Goal: Information Seeking & Learning: Learn about a topic

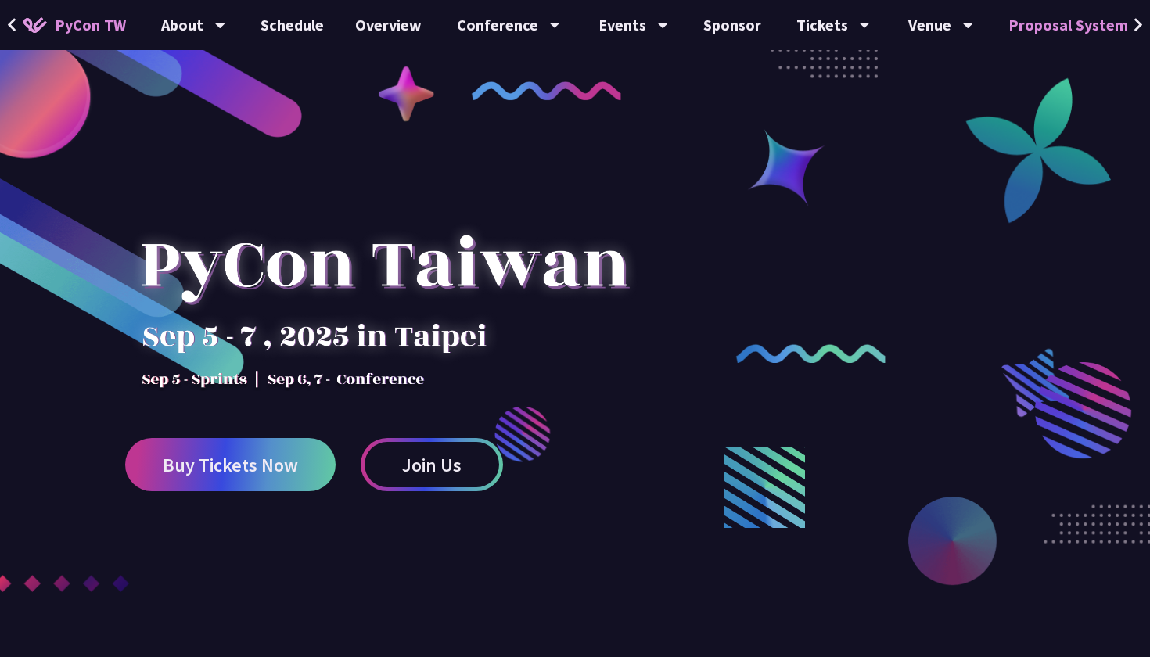
click at [1052, 20] on link "Proposal System" at bounding box center [1068, 25] width 151 height 50
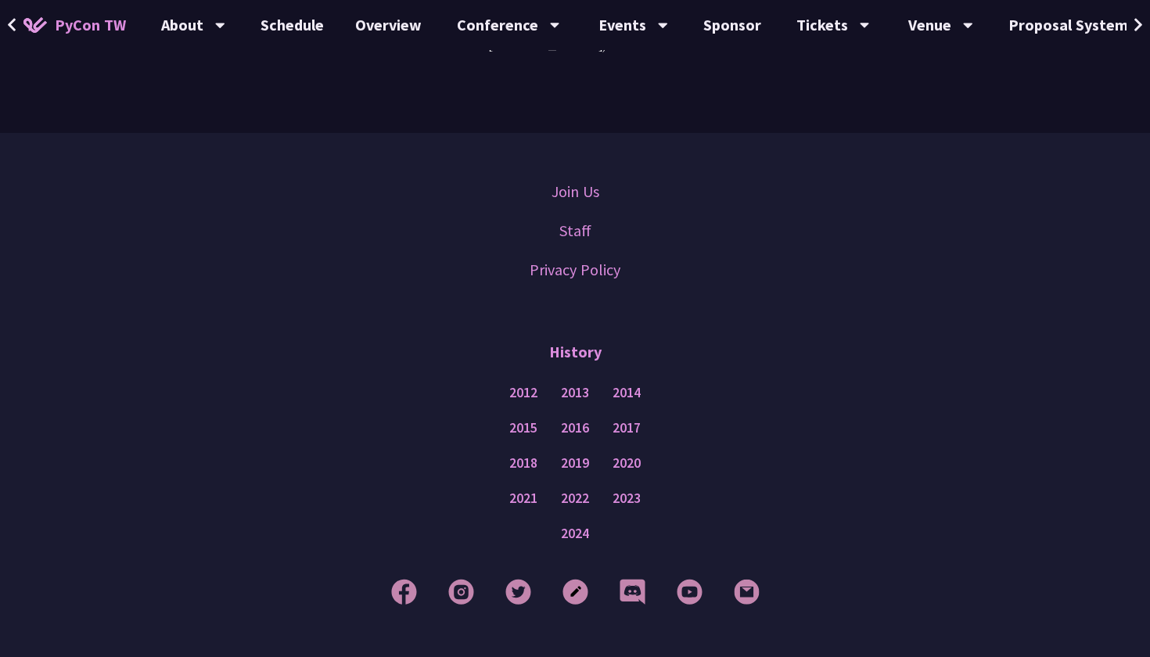
scroll to position [4629, 0]
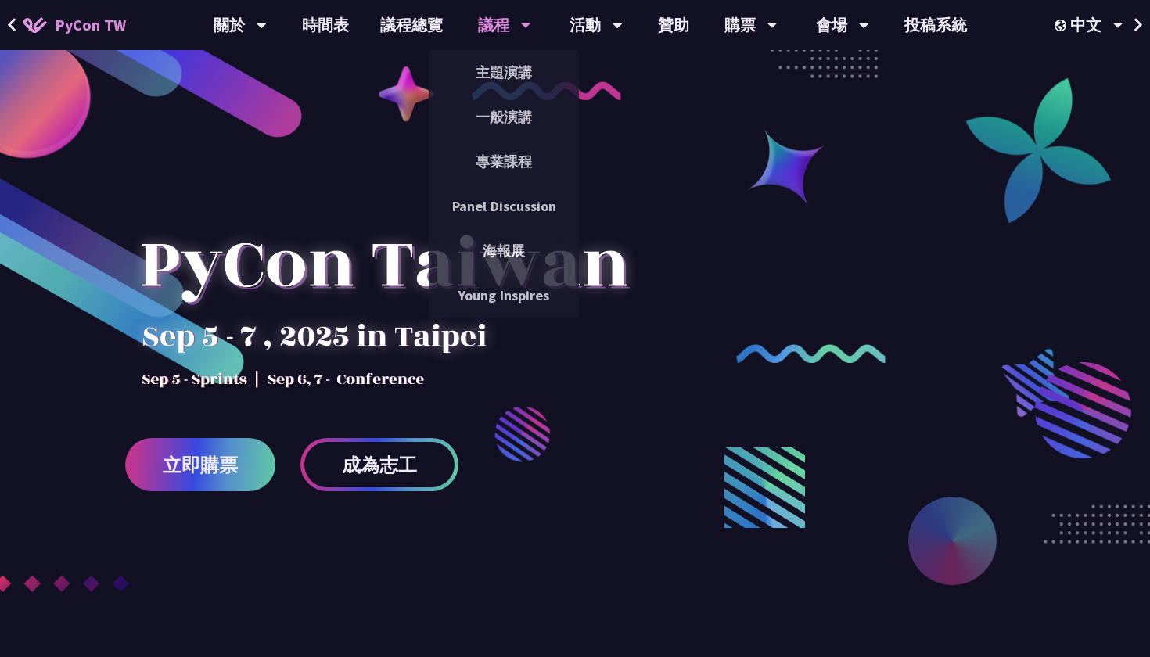
click at [502, 31] on div "議程" at bounding box center [504, 25] width 53 height 50
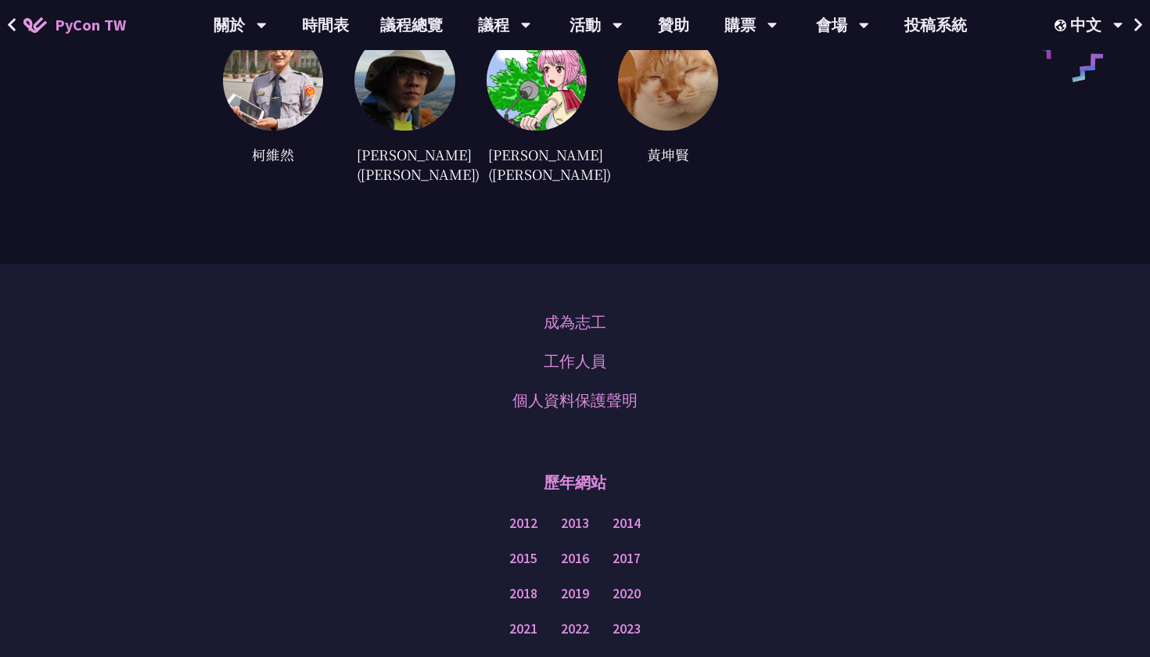
scroll to position [4457, 0]
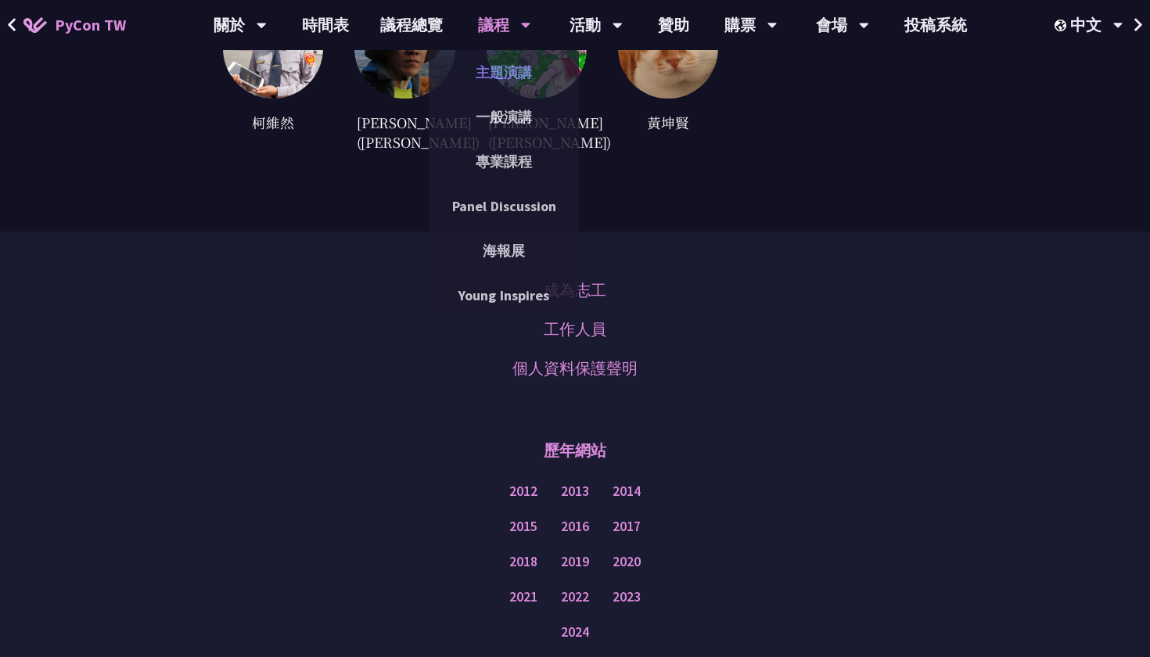
click at [497, 79] on link "主題演講" at bounding box center [504, 72] width 150 height 37
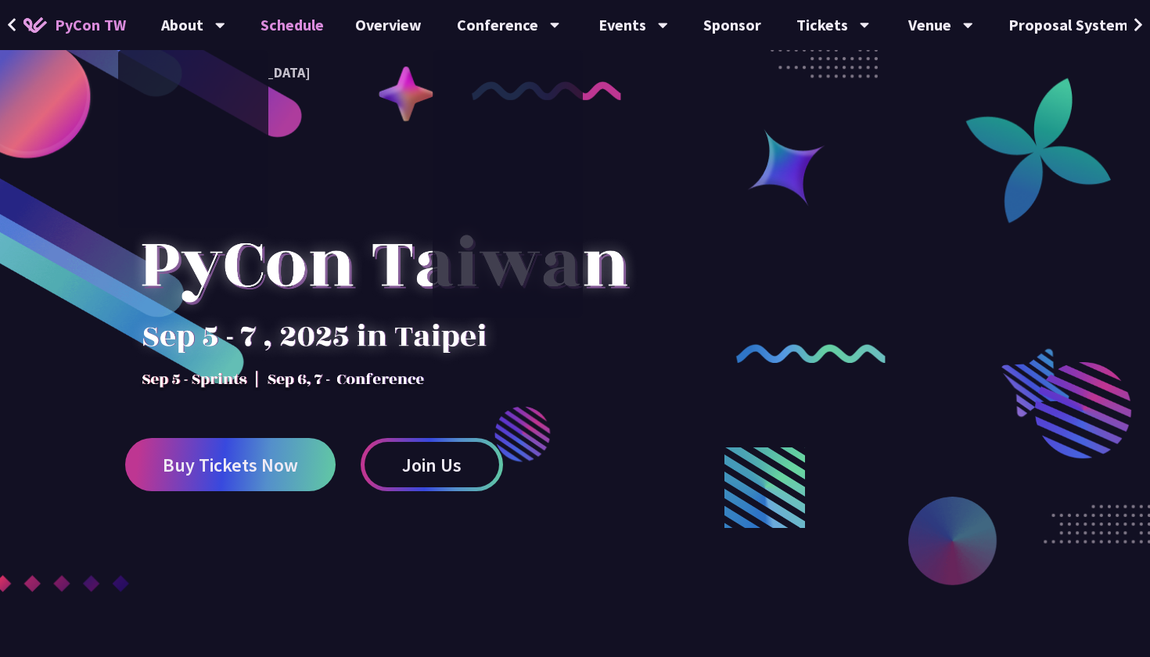
click at [300, 31] on link "Schedule" at bounding box center [292, 25] width 95 height 50
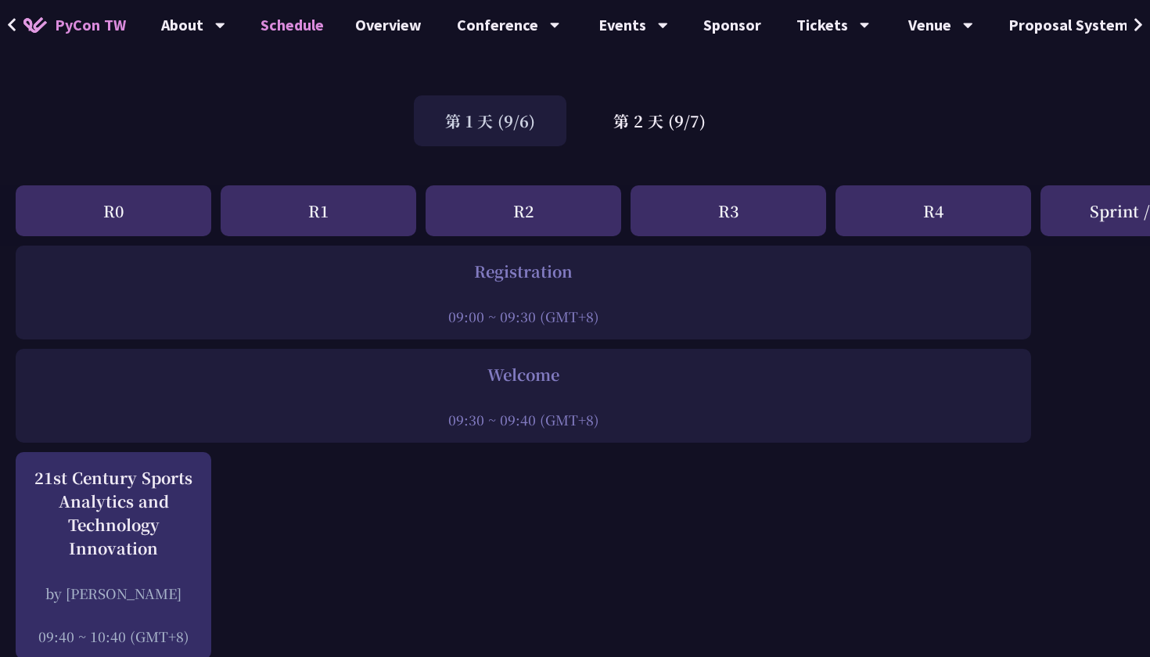
scroll to position [59, 0]
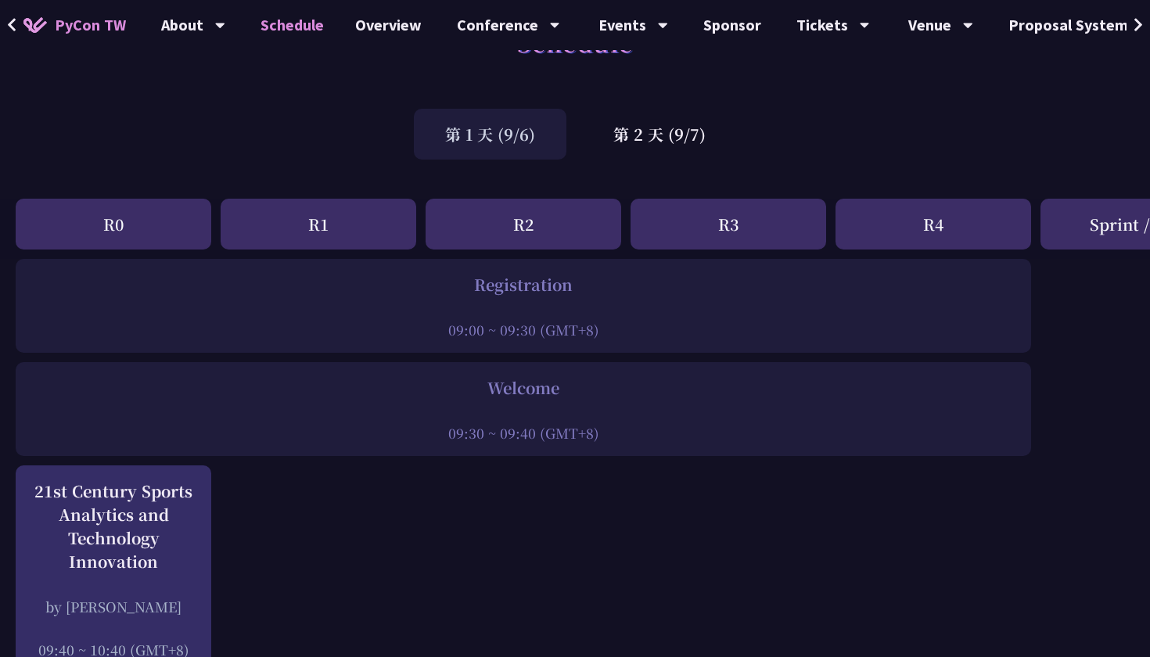
click at [375, 201] on div "R1" at bounding box center [319, 224] width 196 height 51
click at [324, 211] on div "R1" at bounding box center [319, 224] width 196 height 51
click at [319, 225] on div "R1" at bounding box center [319, 224] width 196 height 51
click at [667, 145] on div "第 2 天 (9/7)" at bounding box center [659, 134] width 155 height 51
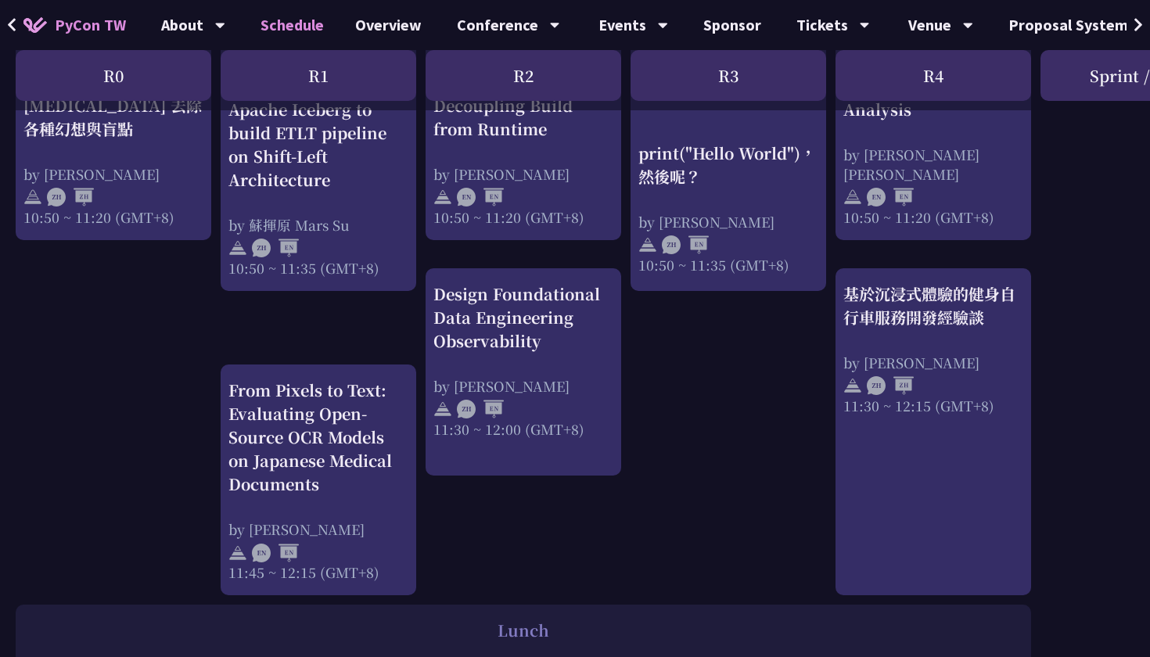
scroll to position [718, 0]
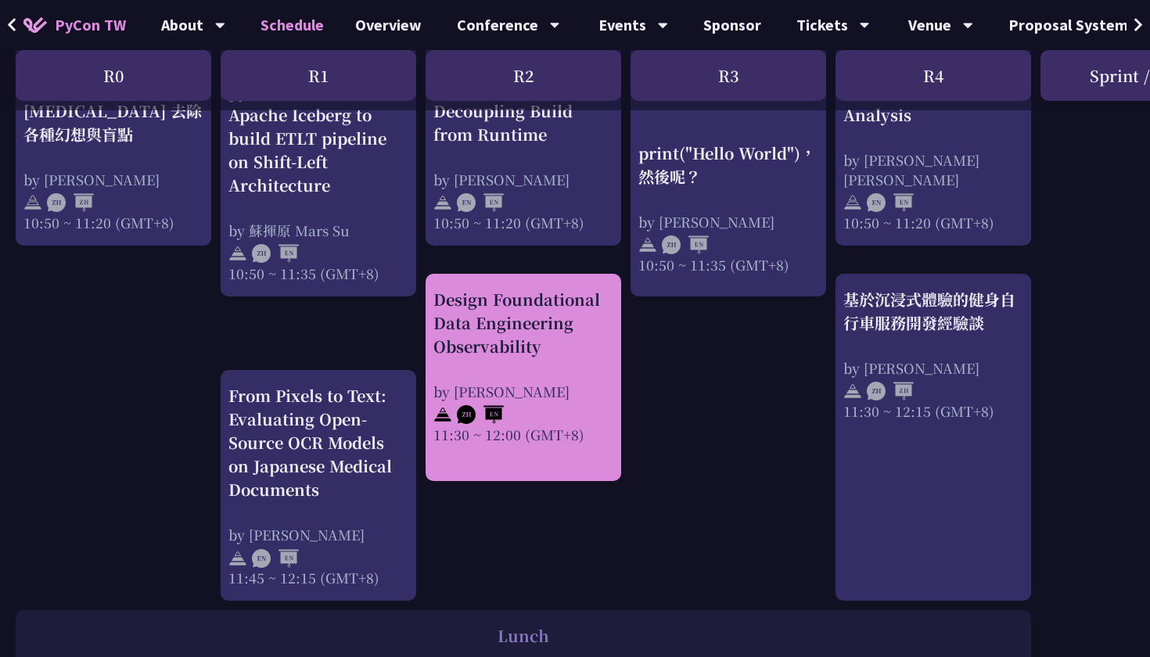
click at [504, 410] on img at bounding box center [480, 414] width 47 height 19
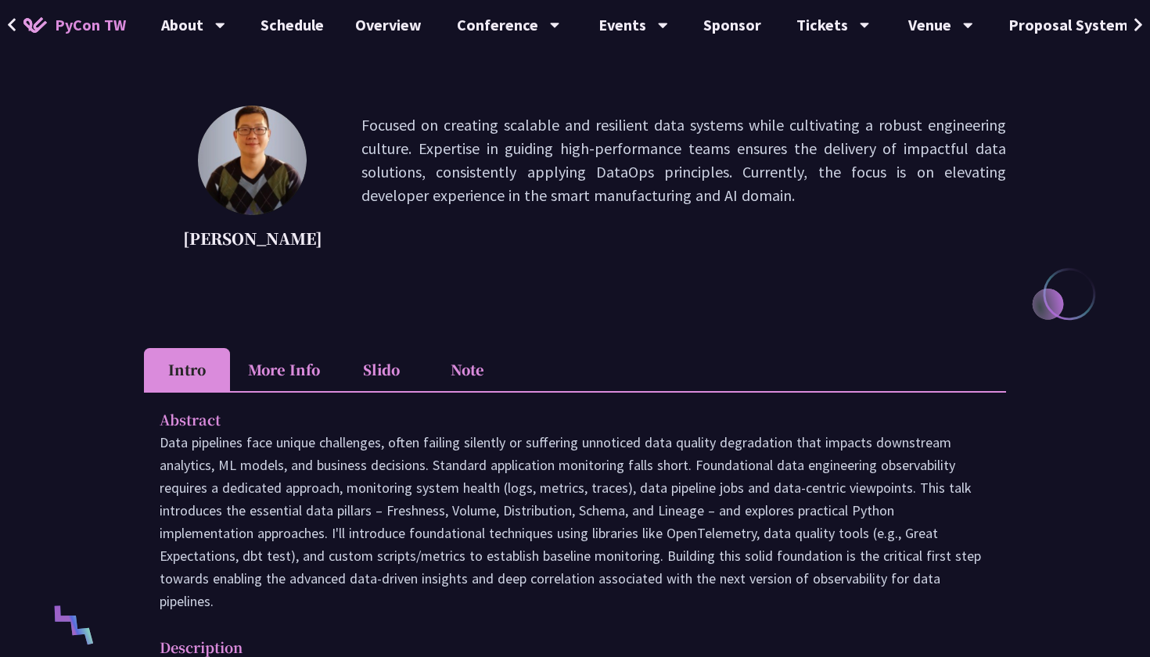
scroll to position [166, 0]
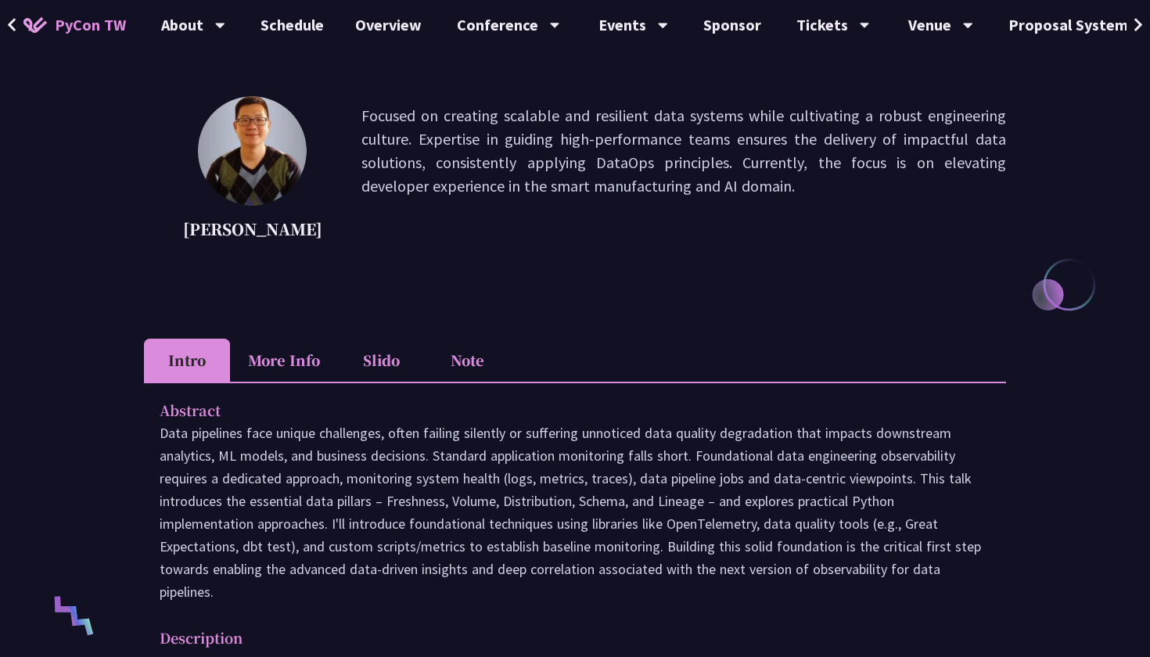
click at [384, 369] on li "Slido" at bounding box center [381, 360] width 86 height 43
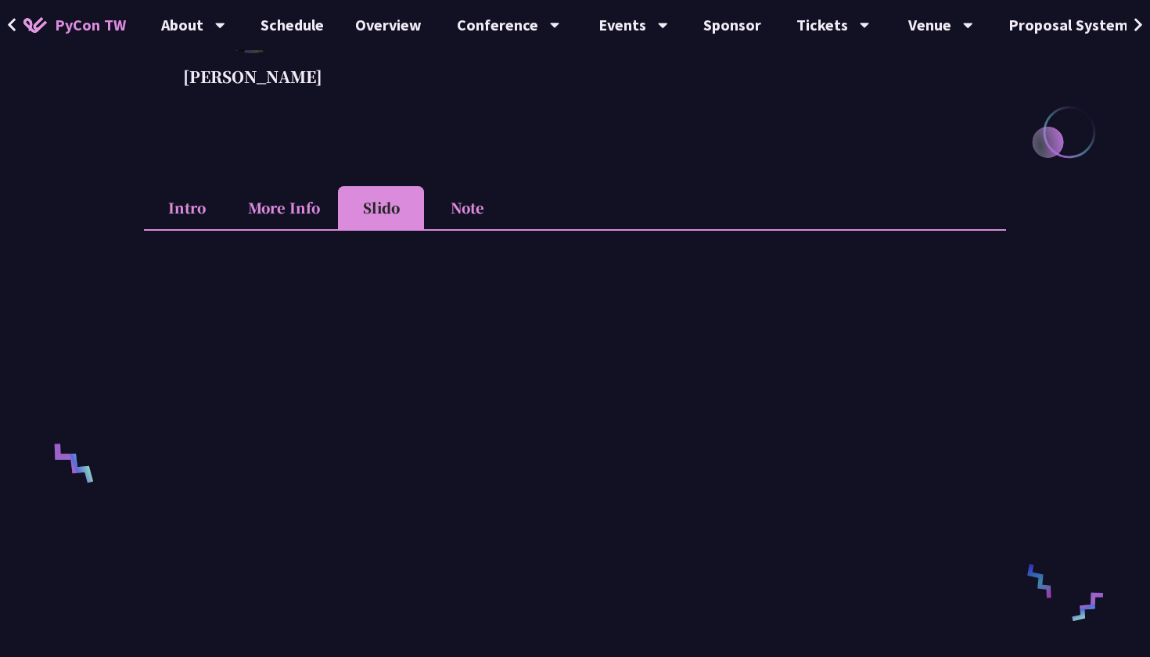
scroll to position [297, 0]
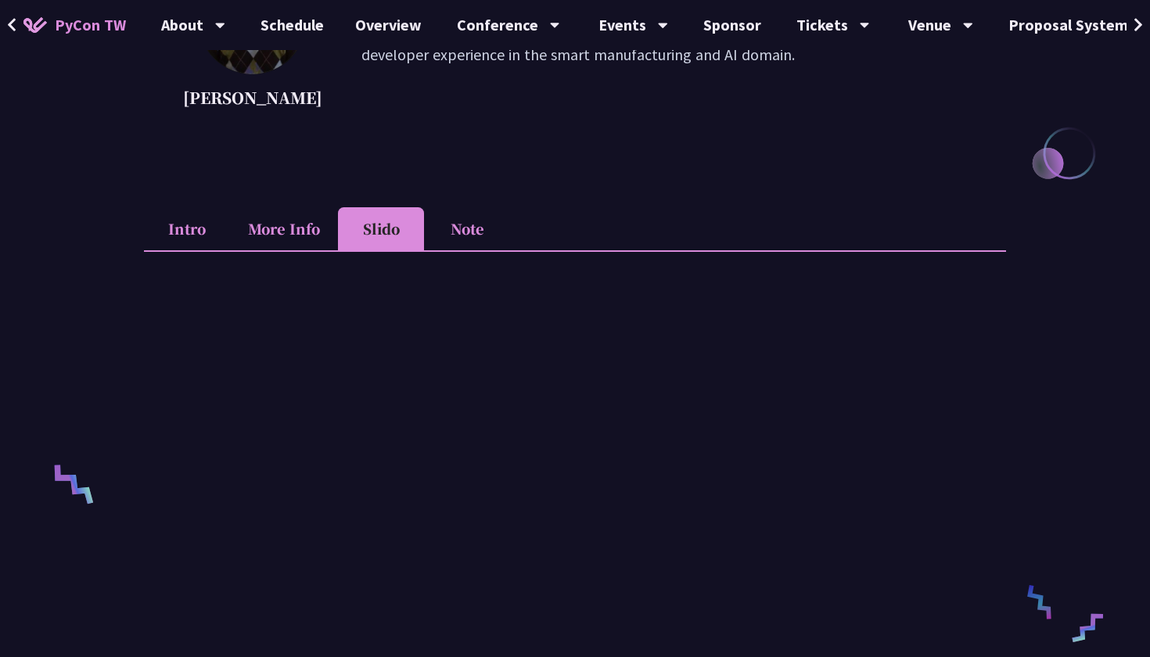
click at [461, 237] on li "Note" at bounding box center [467, 228] width 86 height 43
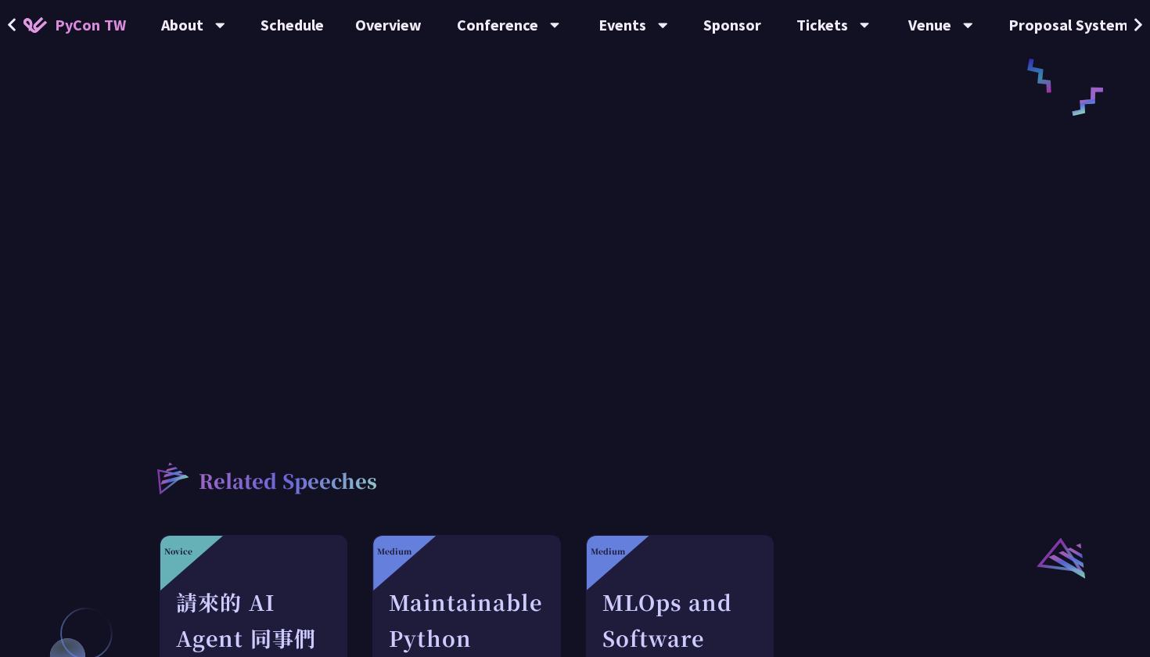
scroll to position [580, 0]
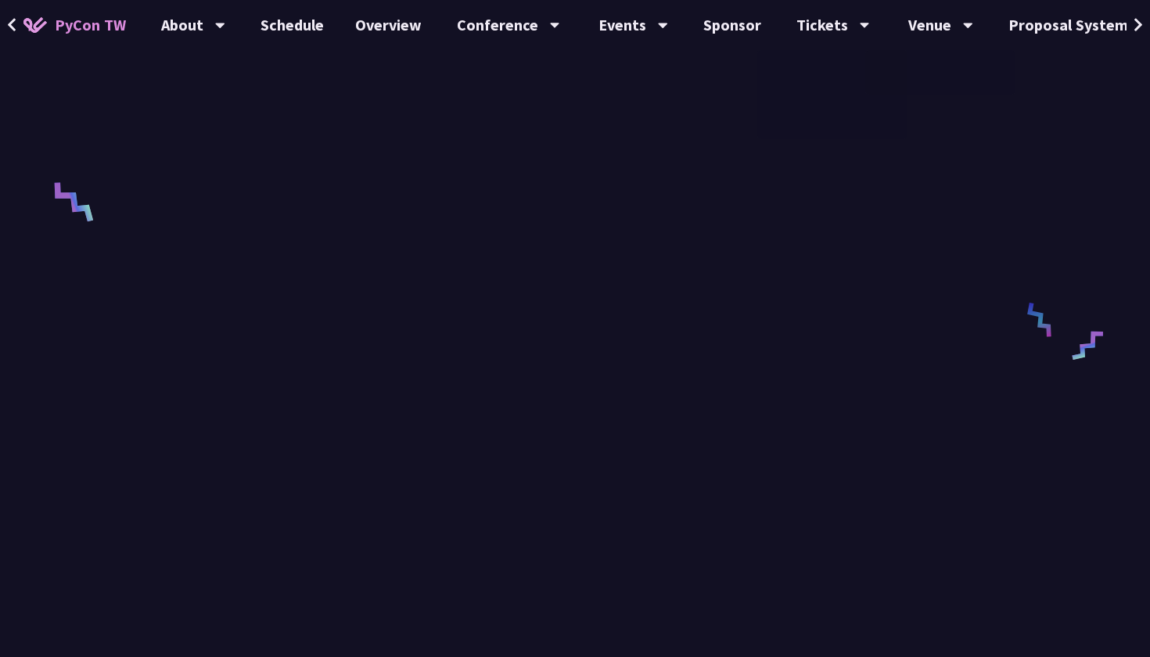
click at [55, 441] on div "Design Foundational Data Engineering Observability Shuhsi Lin Focused on creati…" at bounding box center [575, 304] width 1150 height 1769
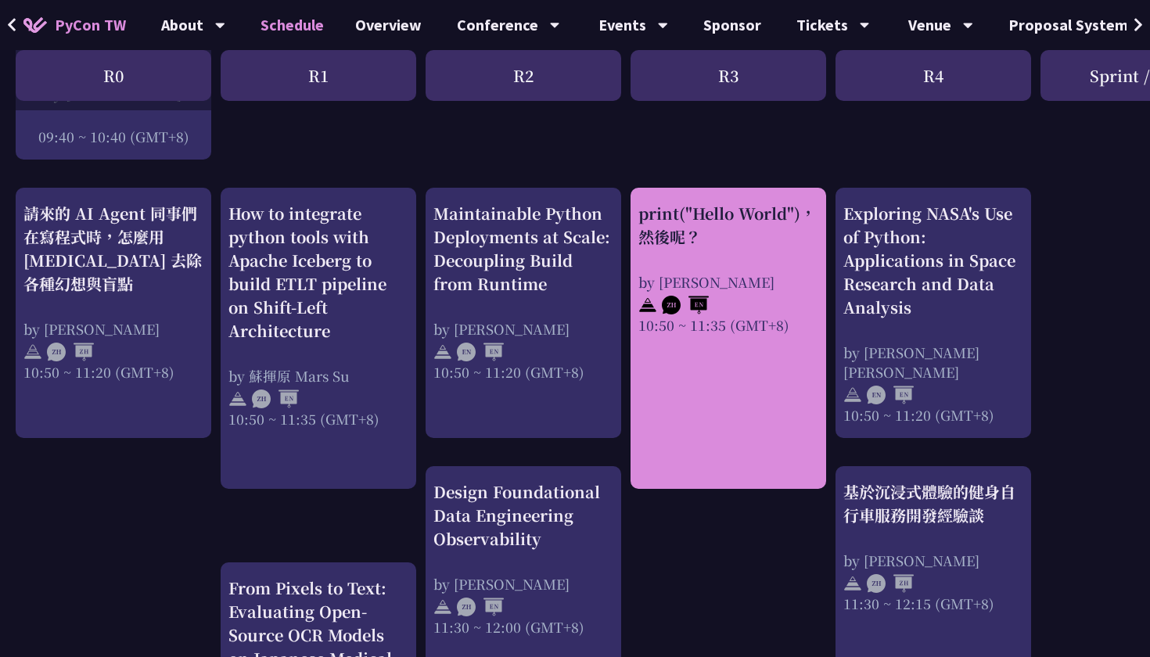
scroll to position [542, 0]
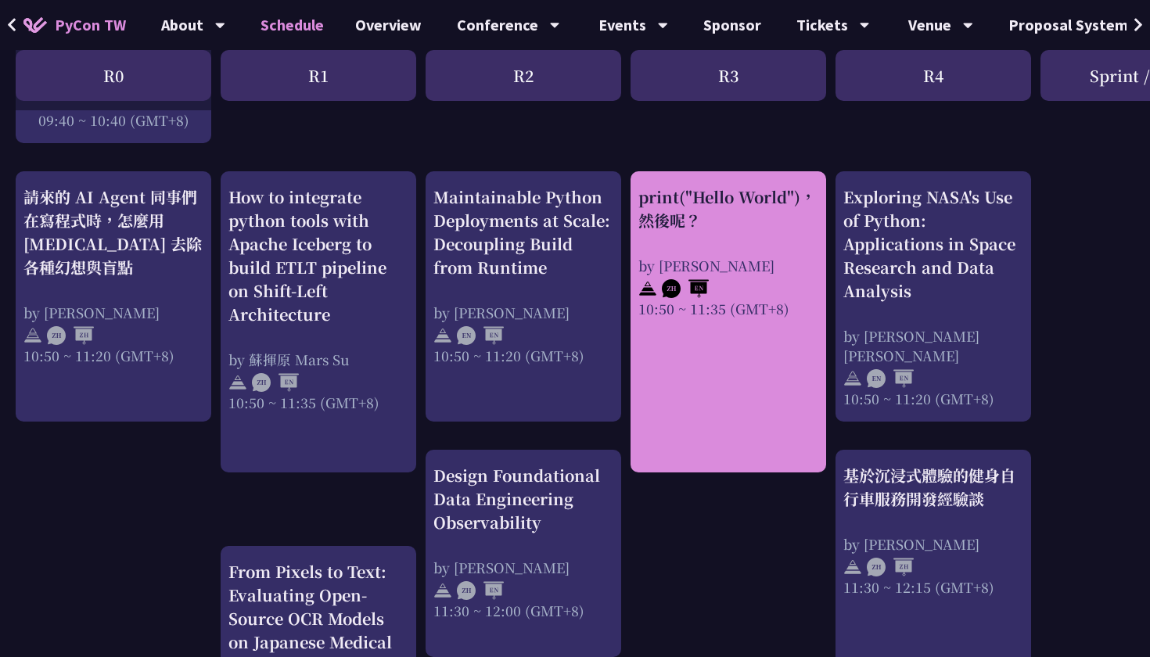
click at [637, 405] on div "print("Hello World")，然後呢？ by 高見龍 10:50 ~ 11:35 (GMT+8)" at bounding box center [729, 321] width 196 height 301
click at [664, 203] on div "print("Hello World")，然後呢？" at bounding box center [729, 208] width 180 height 47
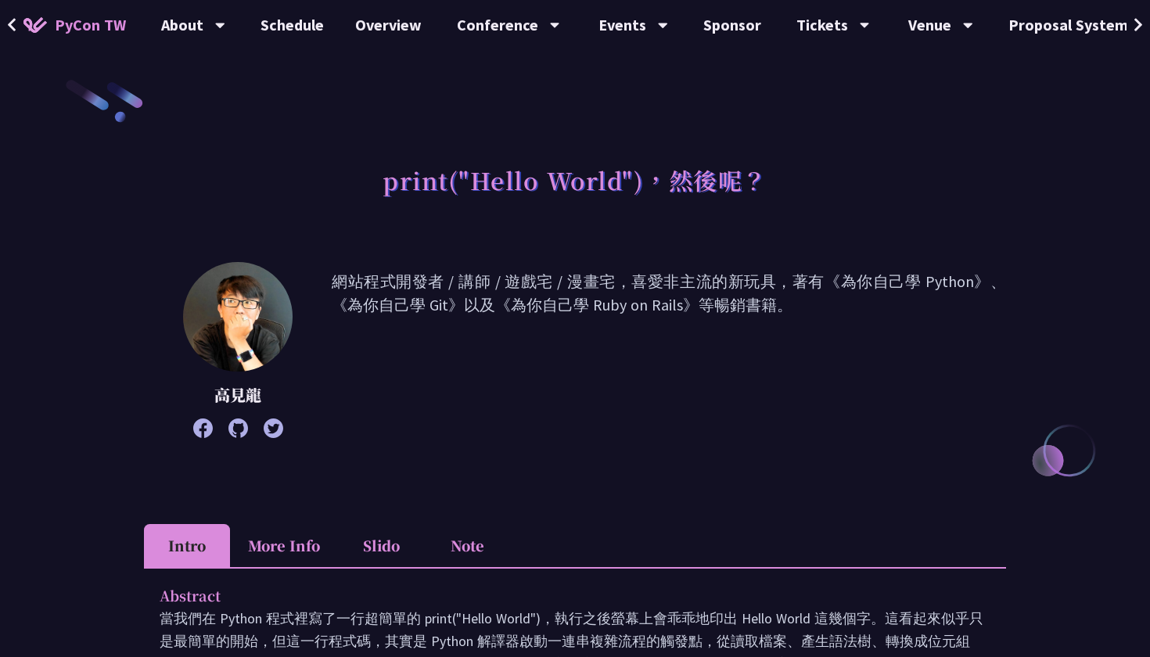
click at [484, 545] on li "Note" at bounding box center [467, 545] width 86 height 43
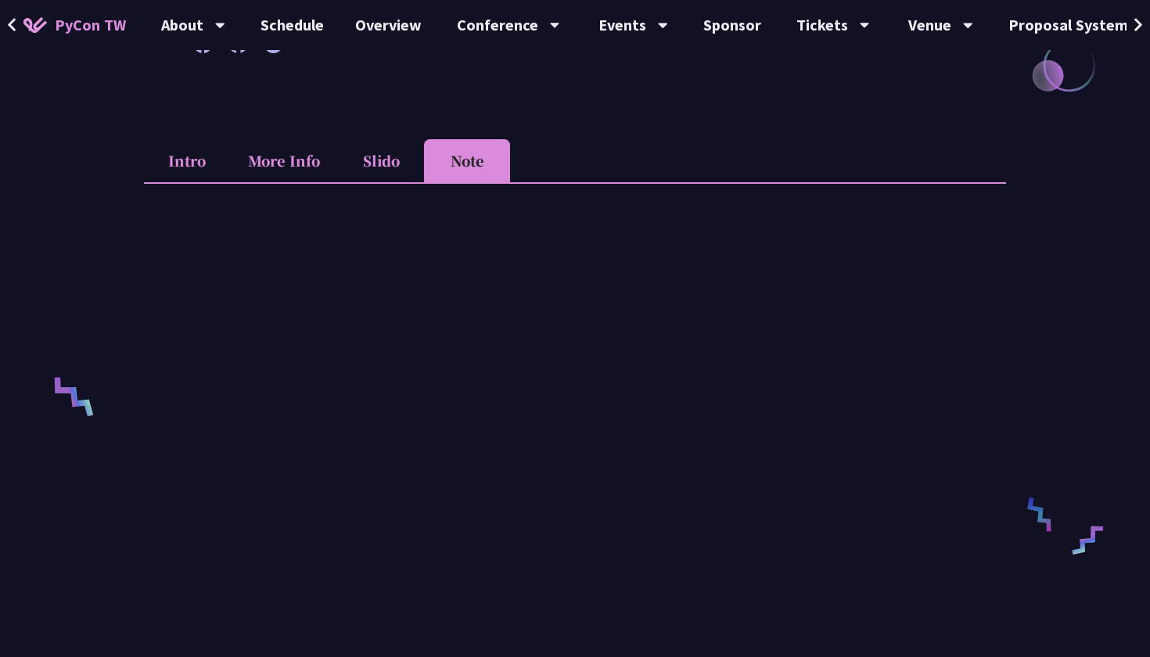
scroll to position [386, 0]
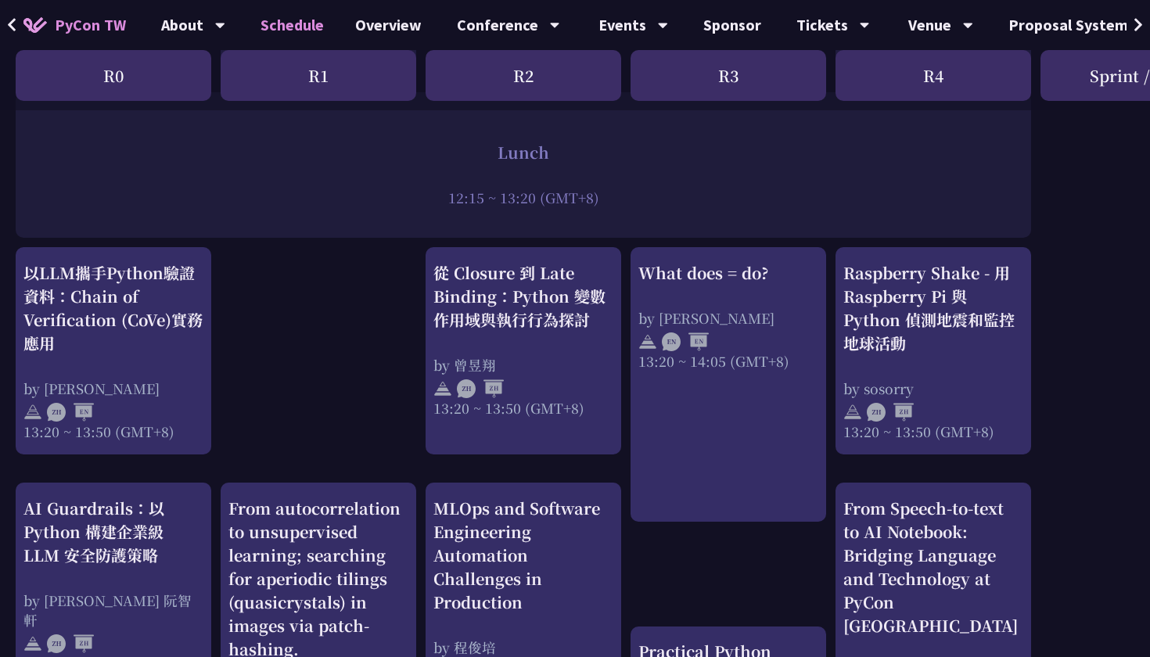
scroll to position [1247, 0]
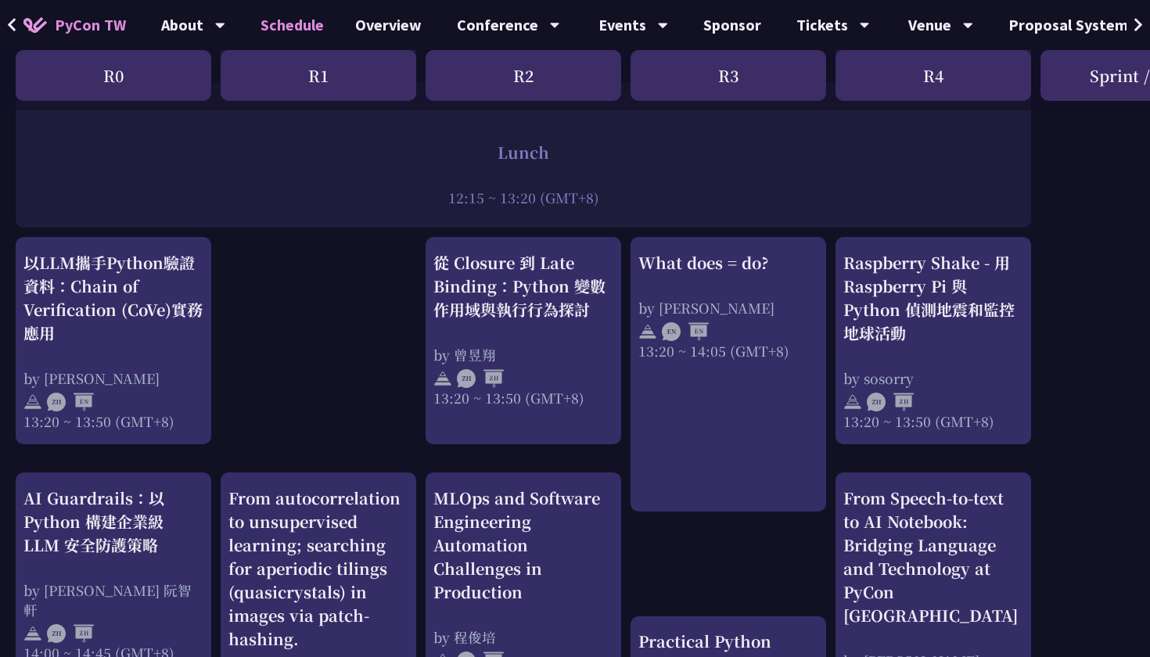
click at [0, 315] on div "print("Hello World")，然後呢？ by 高見龍 10:50 ~ 11:35 (GMT+8) What does = do? by Reuve…" at bounding box center [831, 281] width 1662 height 2418
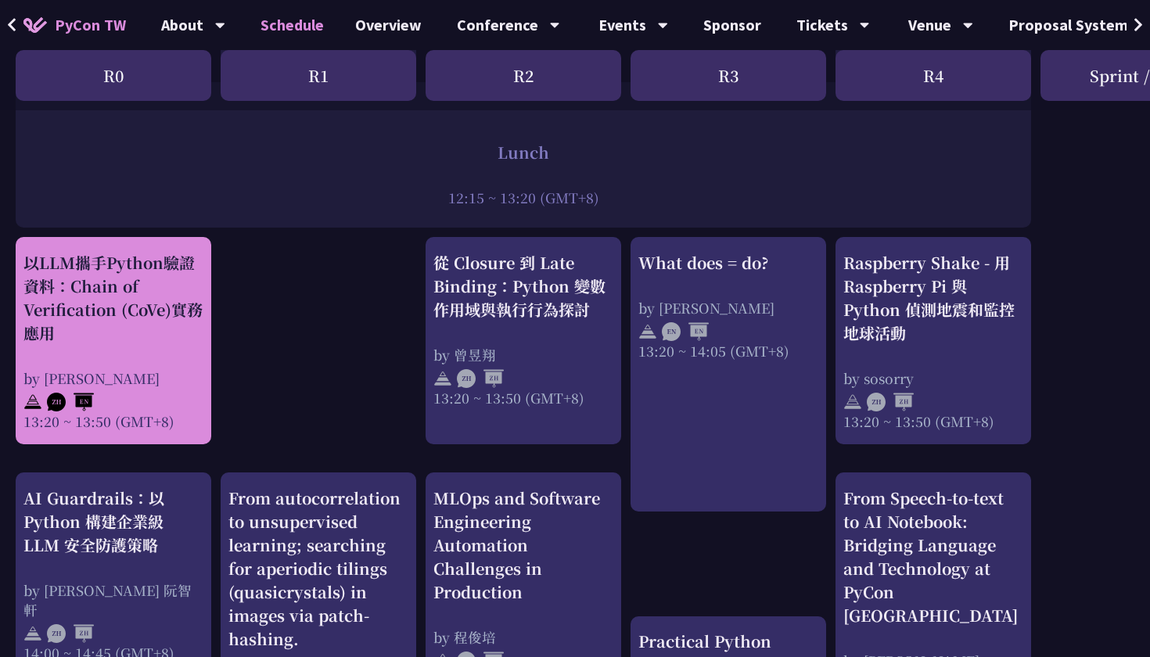
click at [38, 310] on div "以LLM攜手Python驗證資料：Chain of Verification (CoVe)實務應用" at bounding box center [113, 298] width 180 height 94
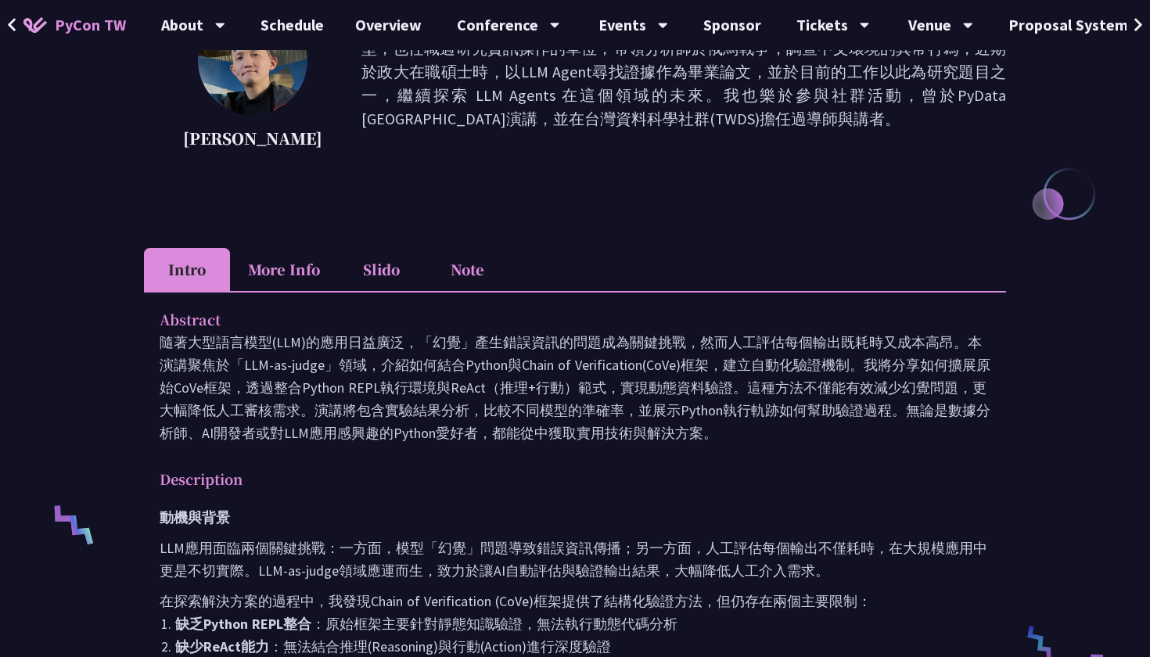
scroll to position [259, 0]
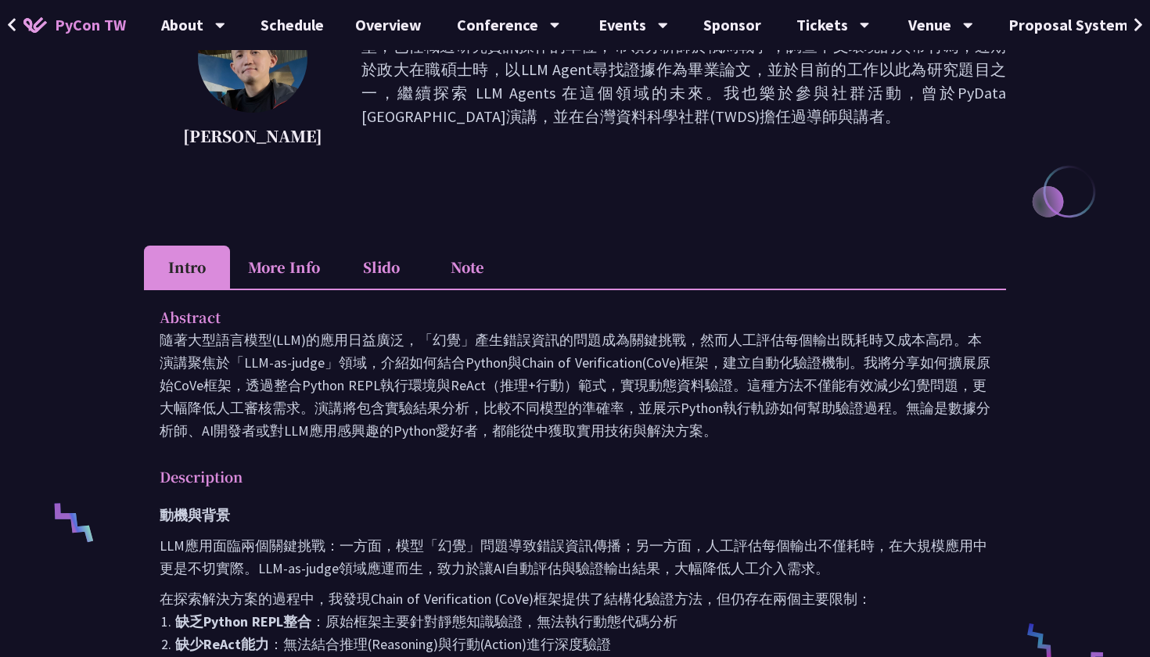
click at [448, 283] on li "Note" at bounding box center [467, 267] width 86 height 43
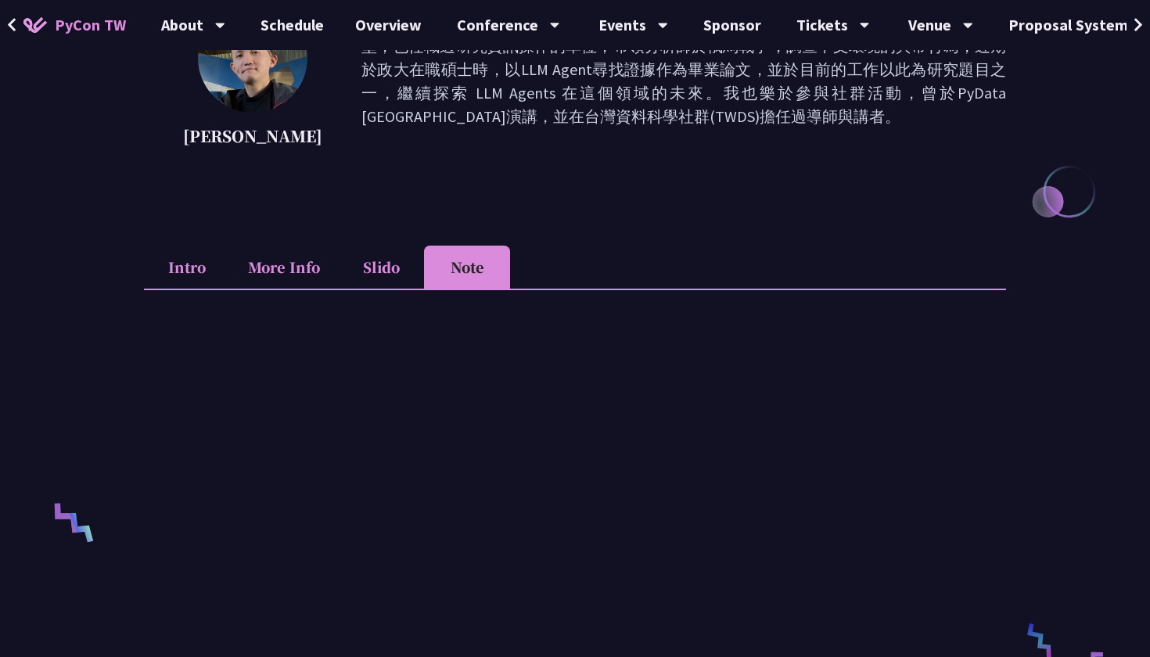
click at [373, 265] on li "Slido" at bounding box center [381, 267] width 86 height 43
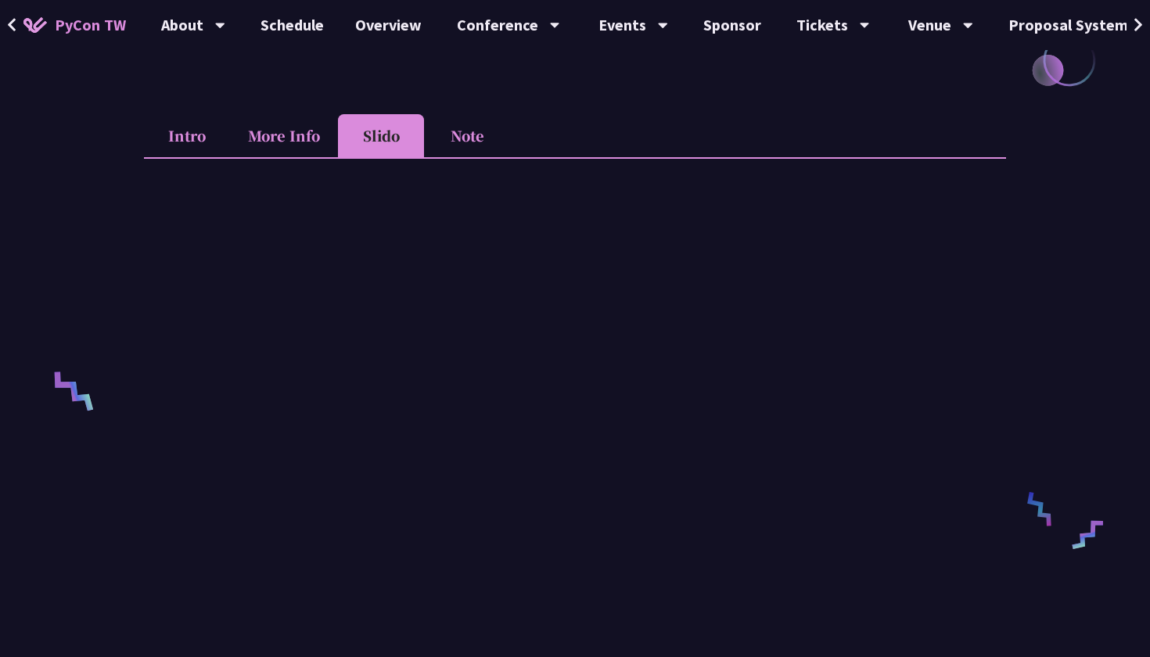
scroll to position [389, 0]
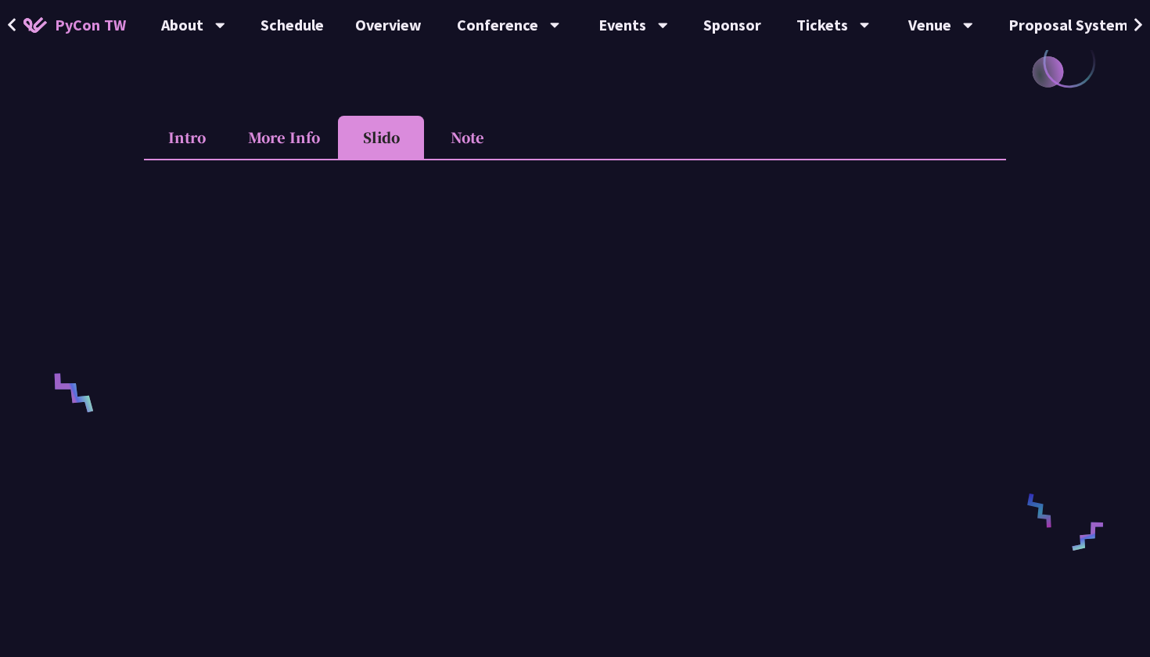
click at [471, 146] on li "Note" at bounding box center [467, 137] width 86 height 43
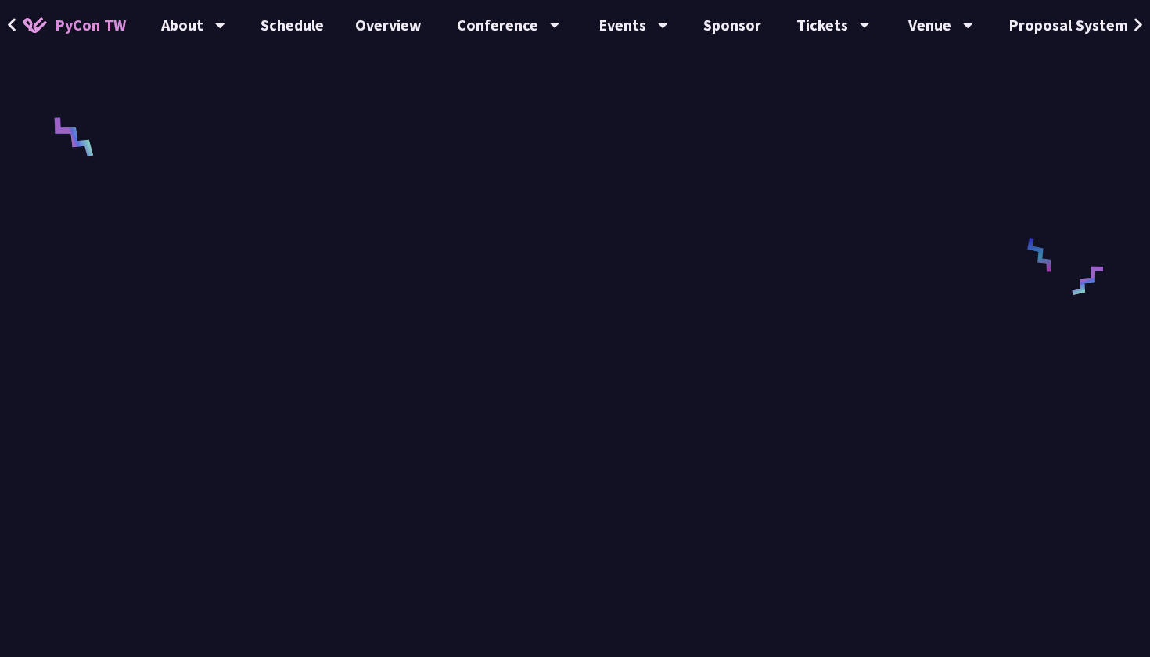
scroll to position [450, 0]
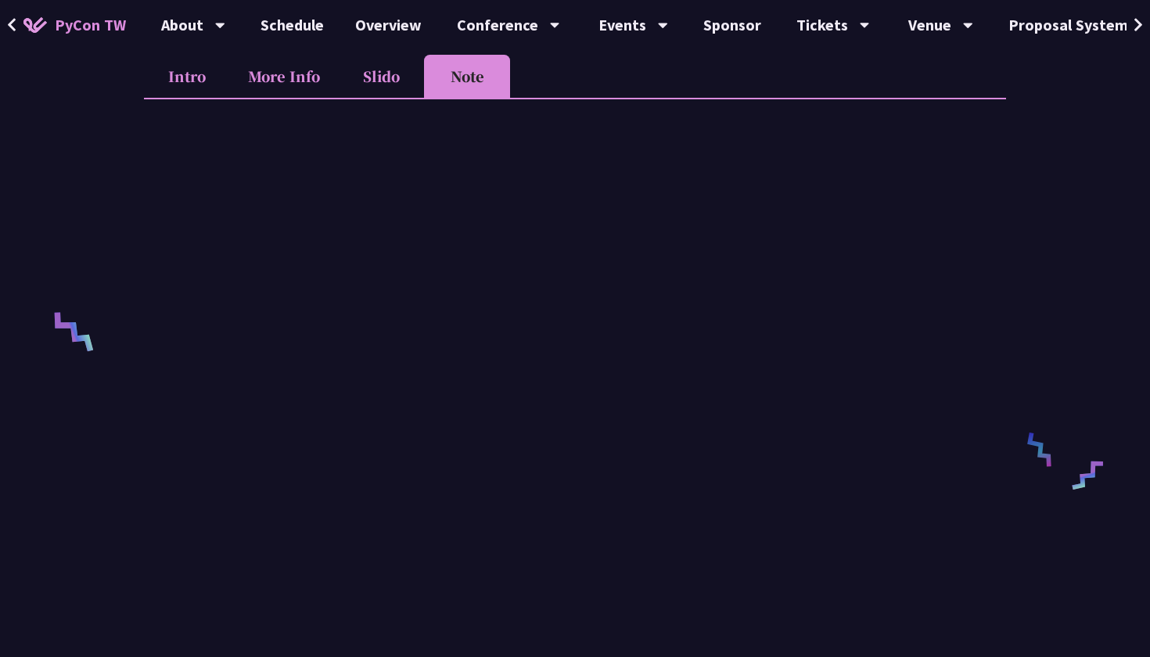
click at [191, 76] on li "Intro" at bounding box center [187, 76] width 86 height 43
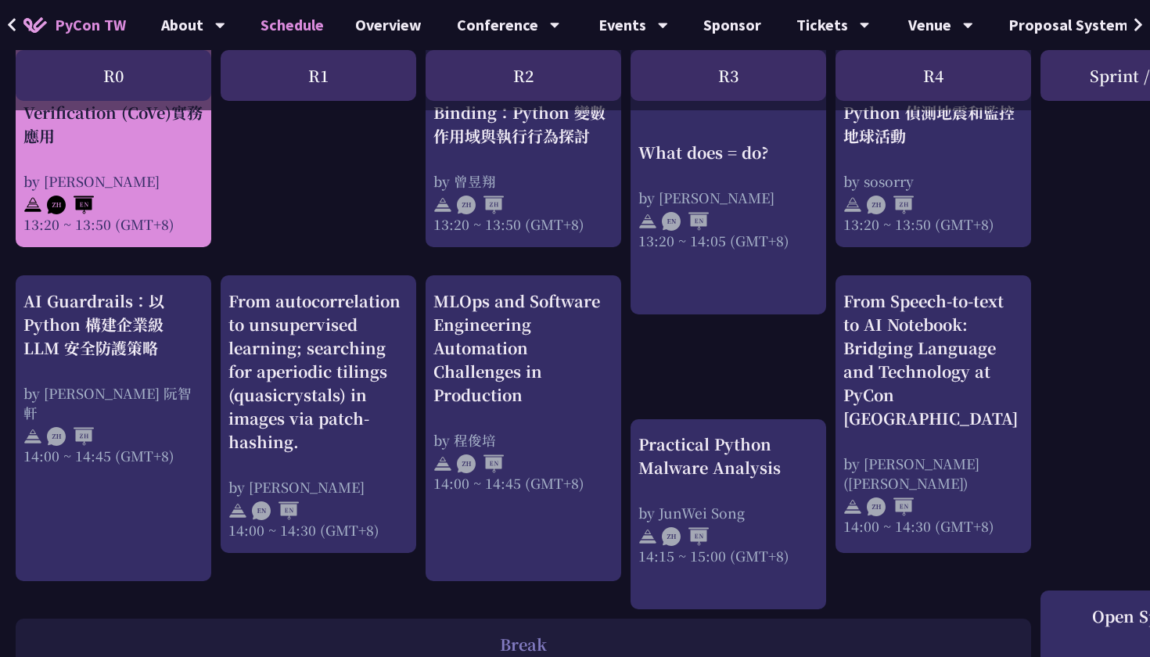
scroll to position [1451, 0]
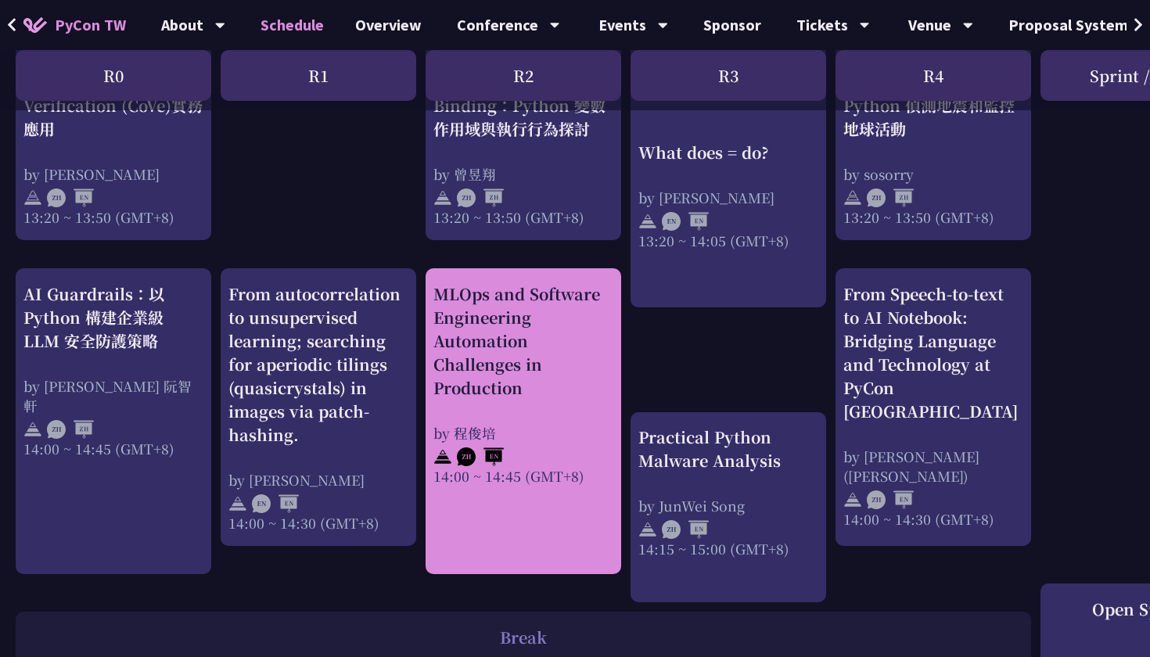
click at [606, 423] on div "by 程俊培" at bounding box center [524, 433] width 180 height 20
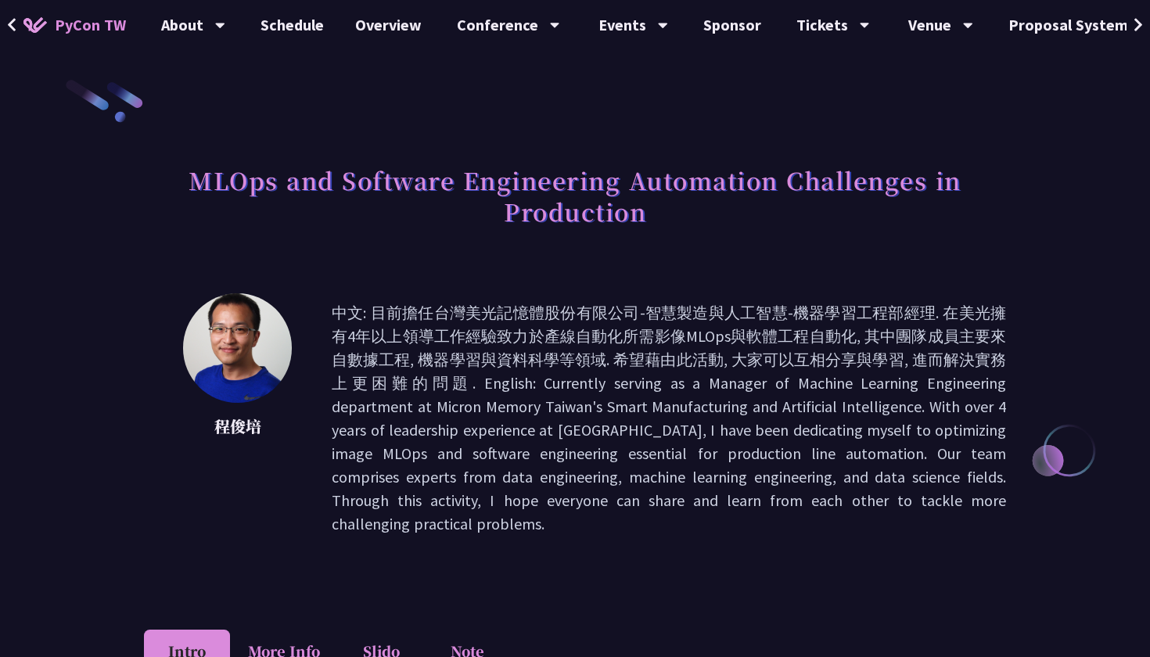
click at [606, 400] on p "中文: 目前擔任台灣美光記憶體股份有限公司-智慧製造與人工智慧-機器學習工程部經理. 在美光擁有4年以上領導工作經驗致力於產線自動化所需影像MLOps與軟體工…" at bounding box center [669, 418] width 675 height 235
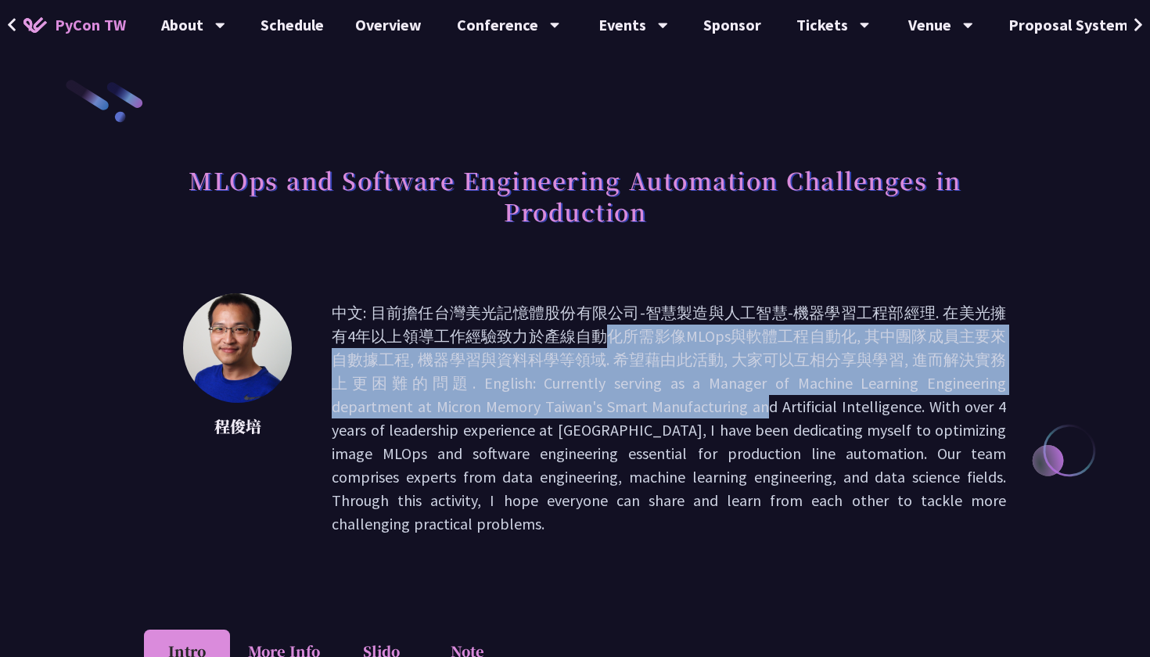
drag, startPoint x: 606, startPoint y: 400, endPoint x: 366, endPoint y: 325, distance: 251.0
click at [366, 325] on p "中文: 目前擔任台灣美光記憶體股份有限公司-智慧製造與人工智慧-機器學習工程部經理. 在美光擁有4年以上領導工作經驗致力於產線自動化所需影像MLOps與軟體工…" at bounding box center [669, 418] width 675 height 235
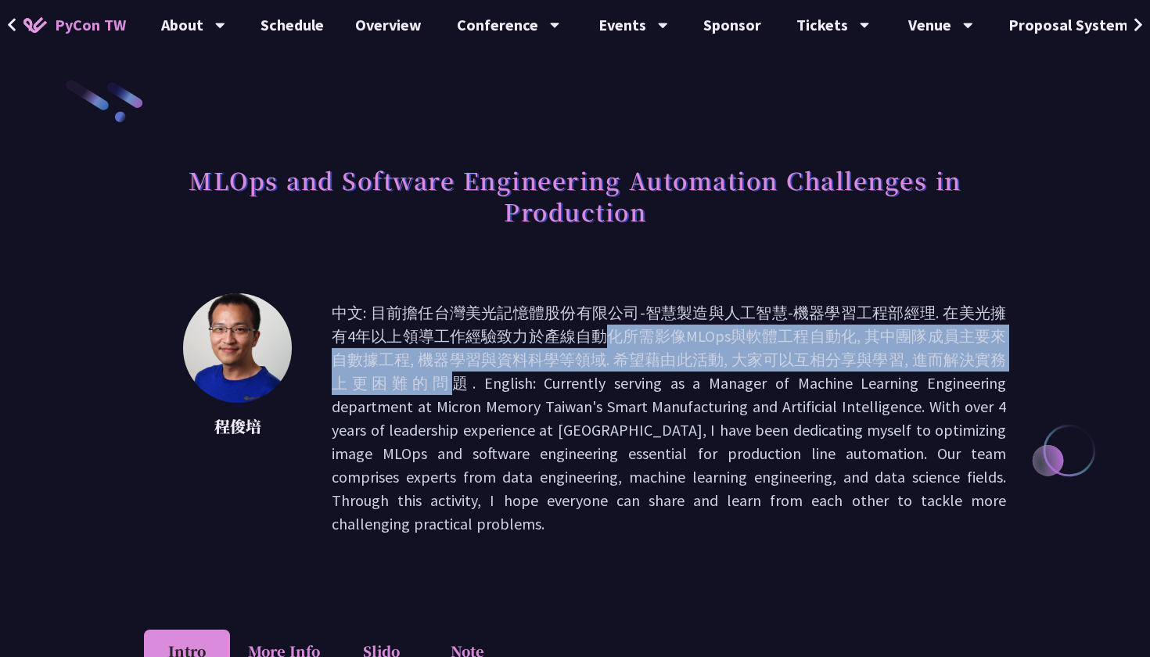
drag, startPoint x: 366, startPoint y: 325, endPoint x: 875, endPoint y: 362, distance: 510.1
click at [875, 362] on p "中文: 目前擔任台灣美光記憶體股份有限公司-智慧製造與人工智慧-機器學習工程部經理. 在美光擁有4年以上領導工作經驗致力於產線自動化所需影像MLOps與軟體工…" at bounding box center [669, 418] width 675 height 235
drag, startPoint x: 875, startPoint y: 362, endPoint x: 489, endPoint y: 341, distance: 386.4
click at [489, 341] on p "中文: 目前擔任台灣美光記憶體股份有限公司-智慧製造與人工智慧-機器學習工程部經理. 在美光擁有4年以上領導工作經驗致力於產線自動化所需影像MLOps與軟體工…" at bounding box center [669, 418] width 675 height 235
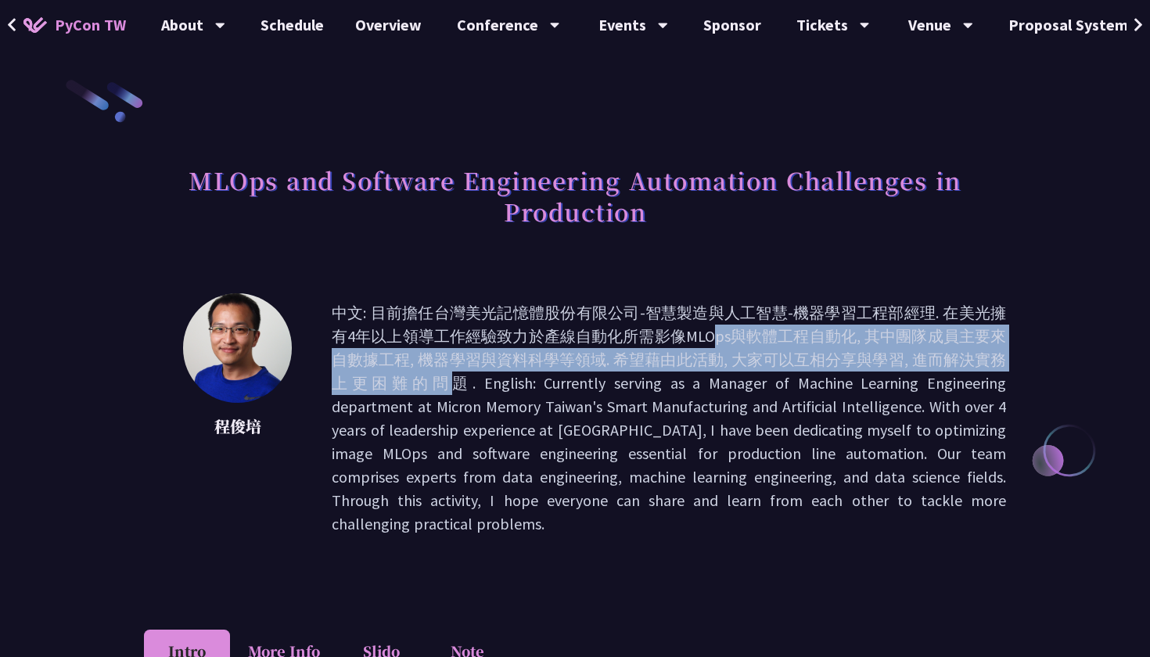
click at [489, 341] on p "中文: 目前擔任台灣美光記憶體股份有限公司-智慧製造與人工智慧-機器學習工程部經理. 在美光擁有4年以上領導工作經驗致力於產線自動化所需影像MLOps與軟體工…" at bounding box center [669, 418] width 675 height 235
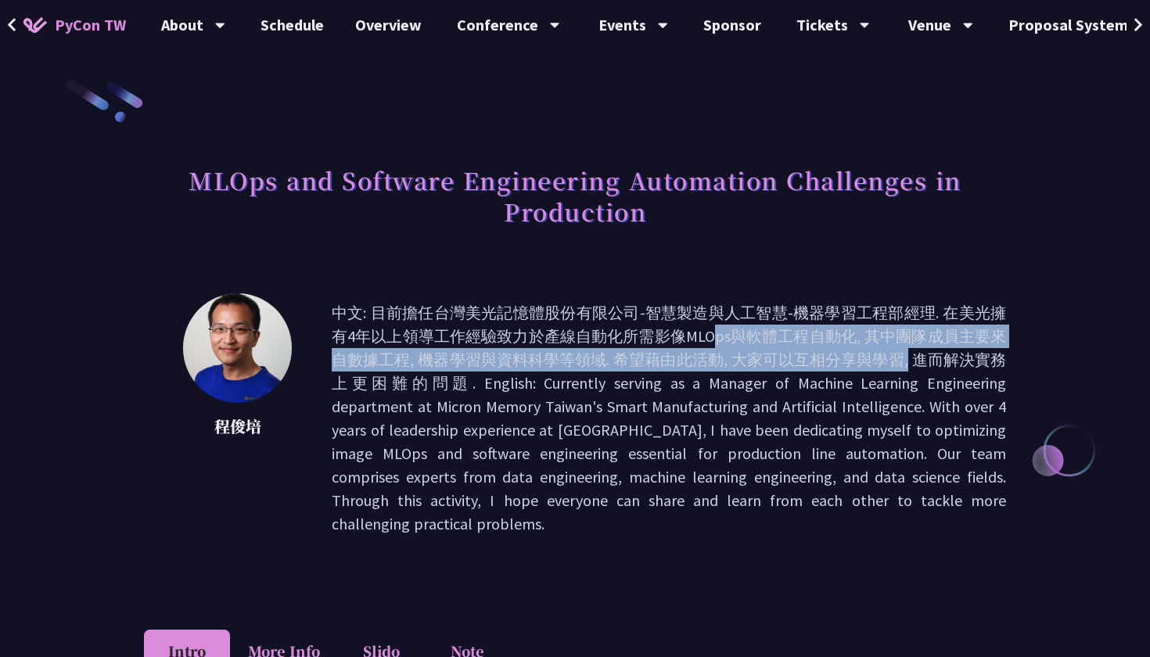
drag, startPoint x: 489, startPoint y: 341, endPoint x: 707, endPoint y: 365, distance: 218.8
click at [707, 365] on p "中文: 目前擔任台灣美光記憶體股份有限公司-智慧製造與人工智慧-機器學習工程部經理. 在美光擁有4年以上領導工作經驗致力於產線自動化所需影像MLOps與軟體工…" at bounding box center [669, 418] width 675 height 235
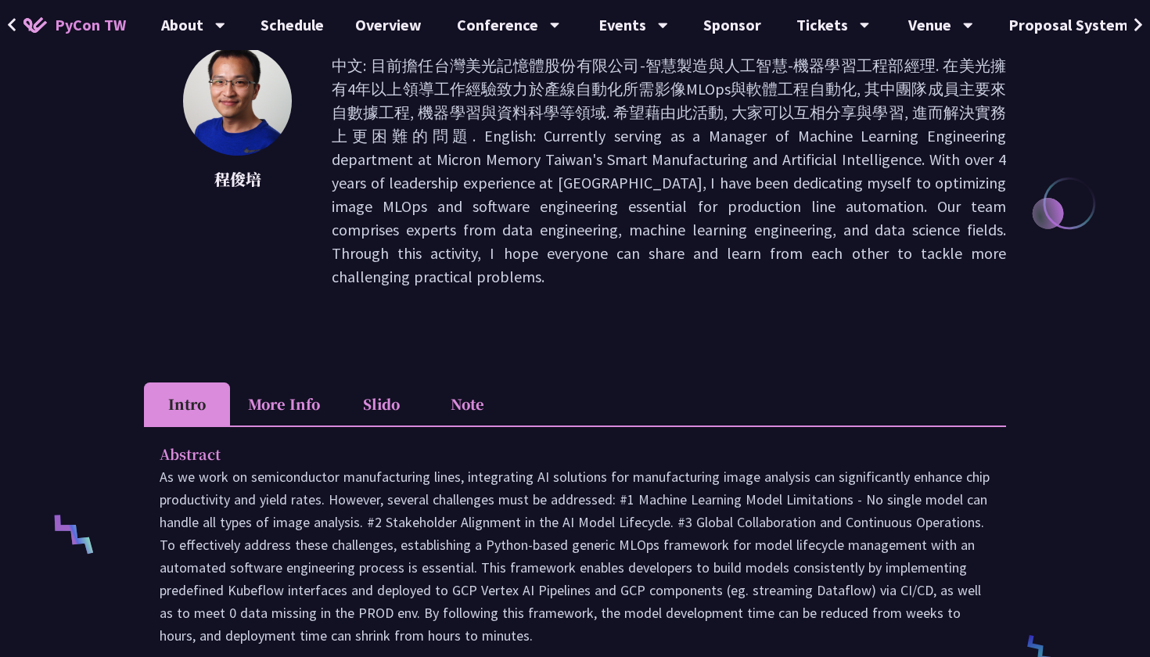
scroll to position [254, 0]
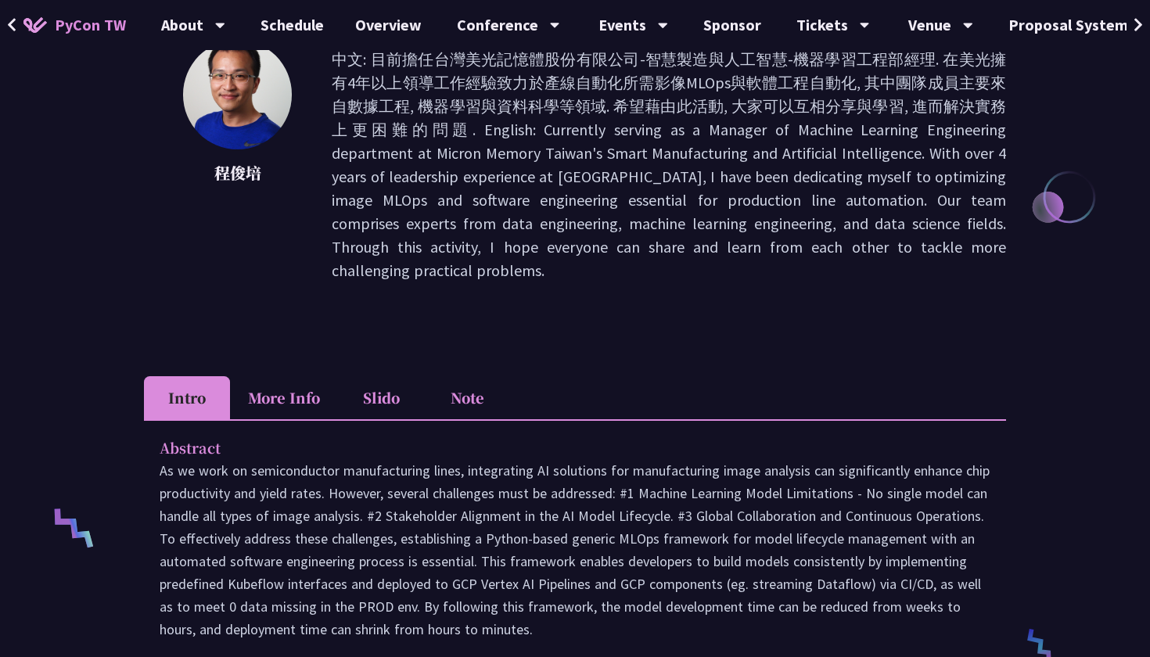
click at [420, 376] on li "Slido" at bounding box center [381, 397] width 86 height 43
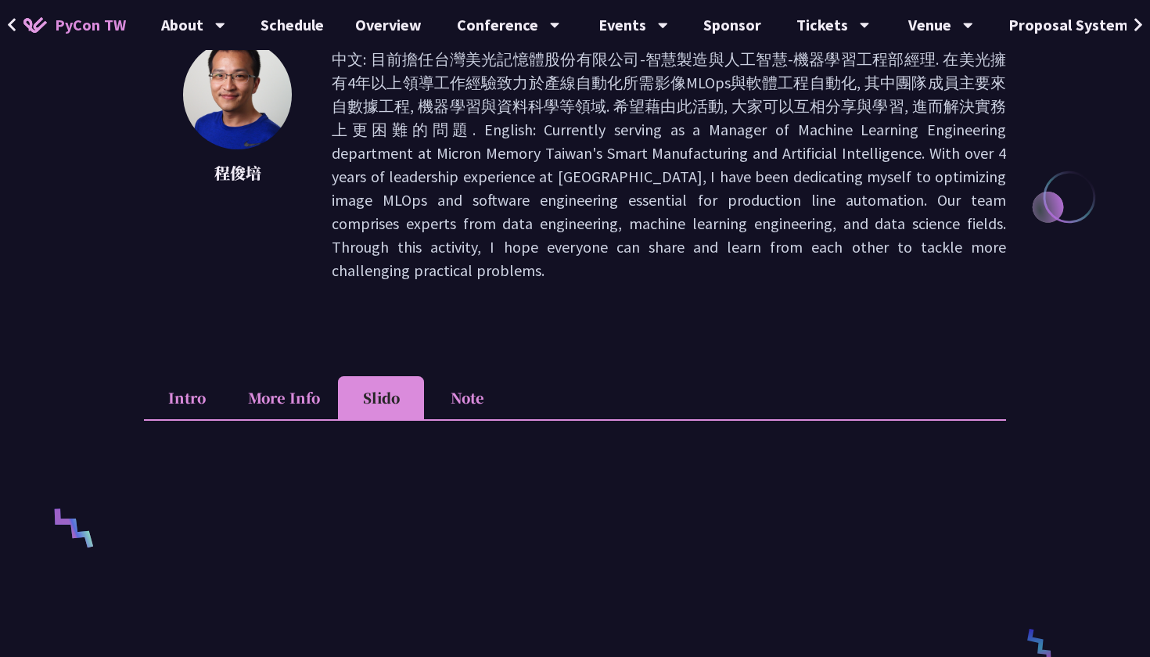
click at [454, 376] on li "Note" at bounding box center [467, 397] width 86 height 43
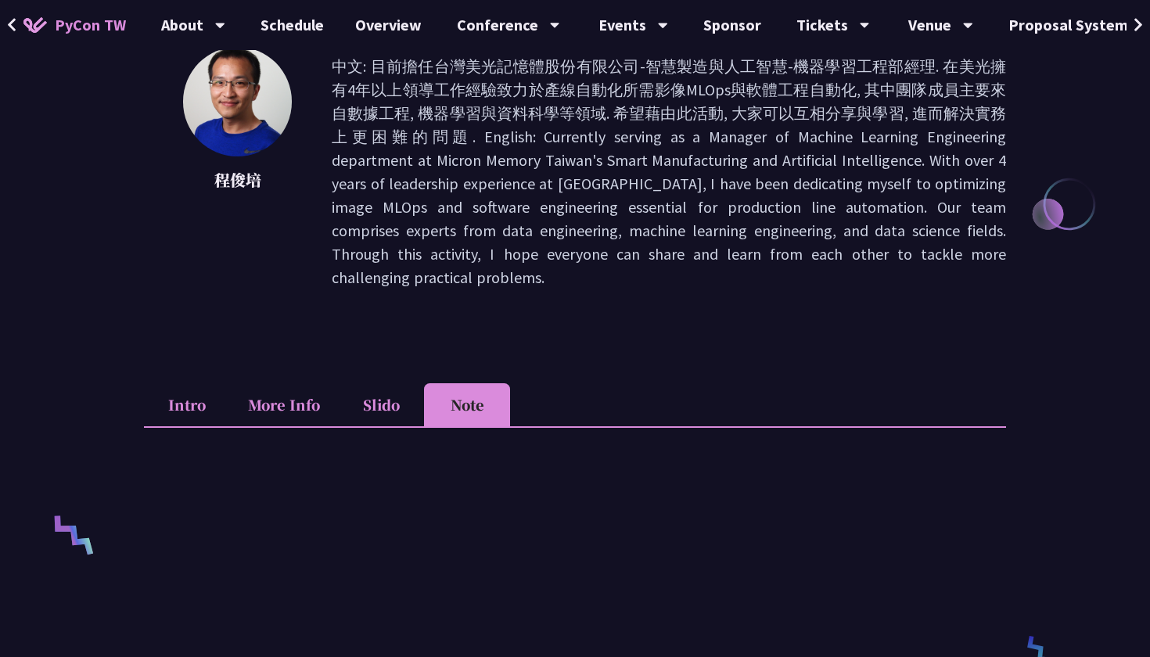
scroll to position [249, 0]
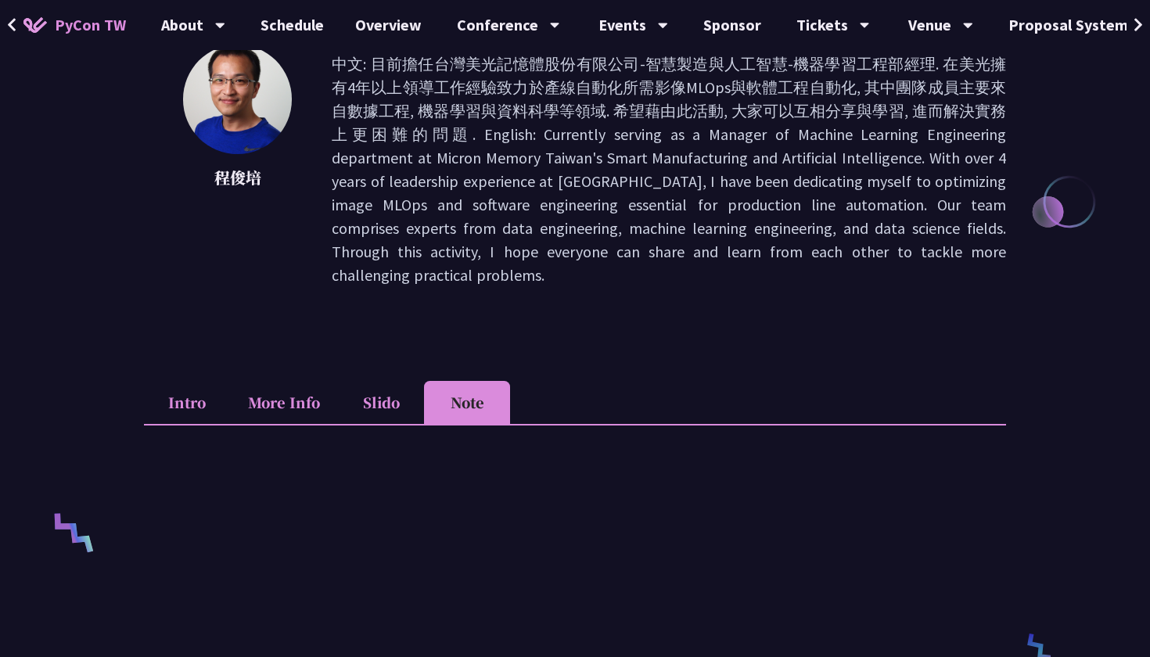
click at [401, 382] on li "Slido" at bounding box center [381, 402] width 86 height 43
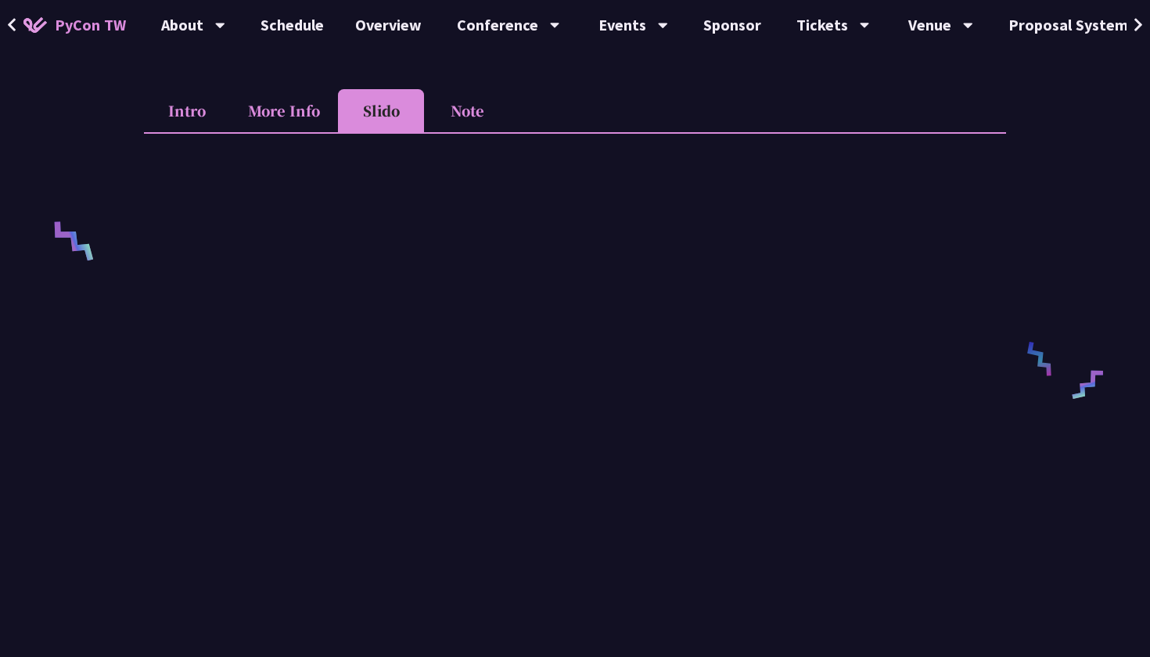
scroll to position [529, 0]
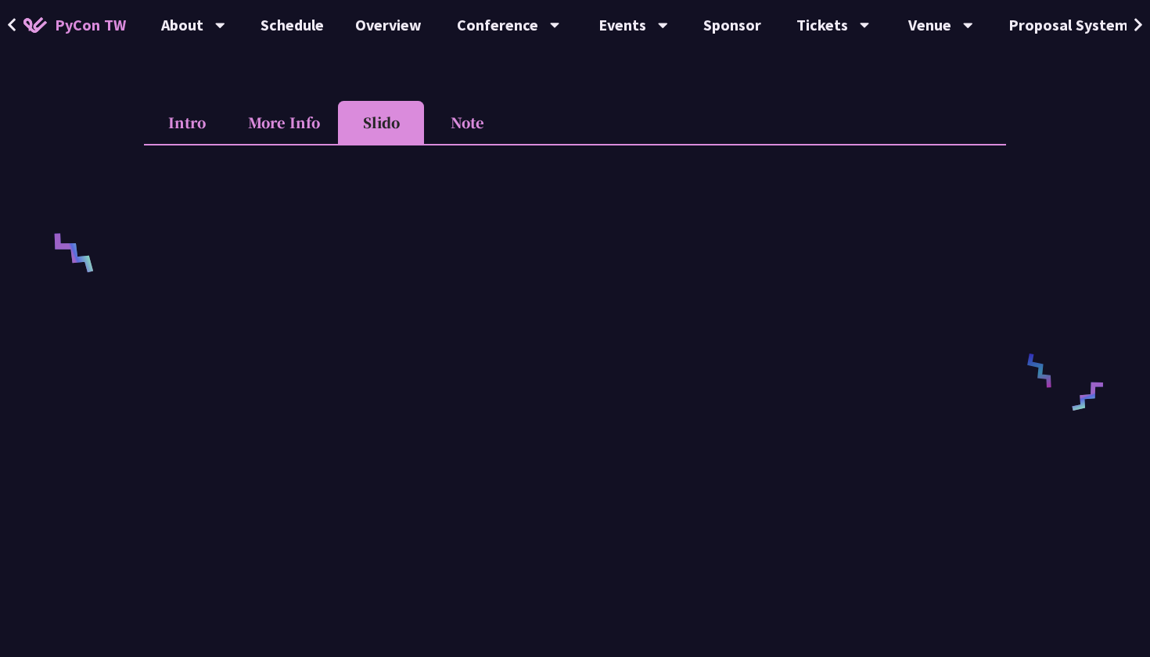
click at [319, 102] on li "More Info" at bounding box center [284, 122] width 108 height 43
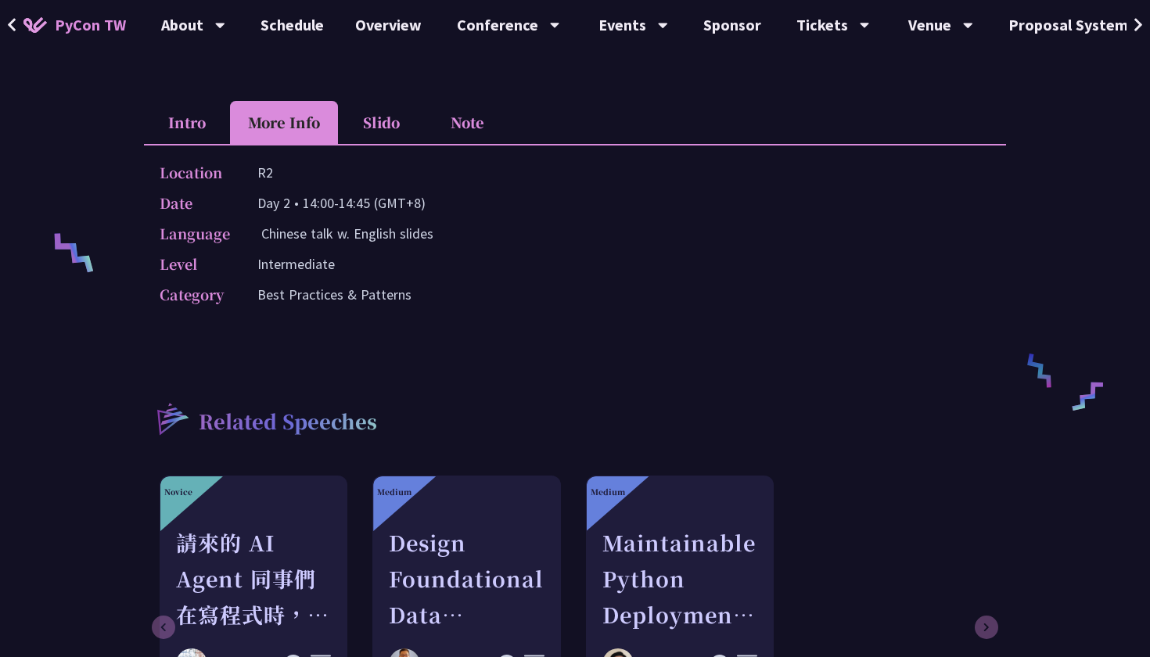
click at [352, 192] on p "Day 2 • 14:00-14:45 (GMT+8)" at bounding box center [341, 203] width 168 height 23
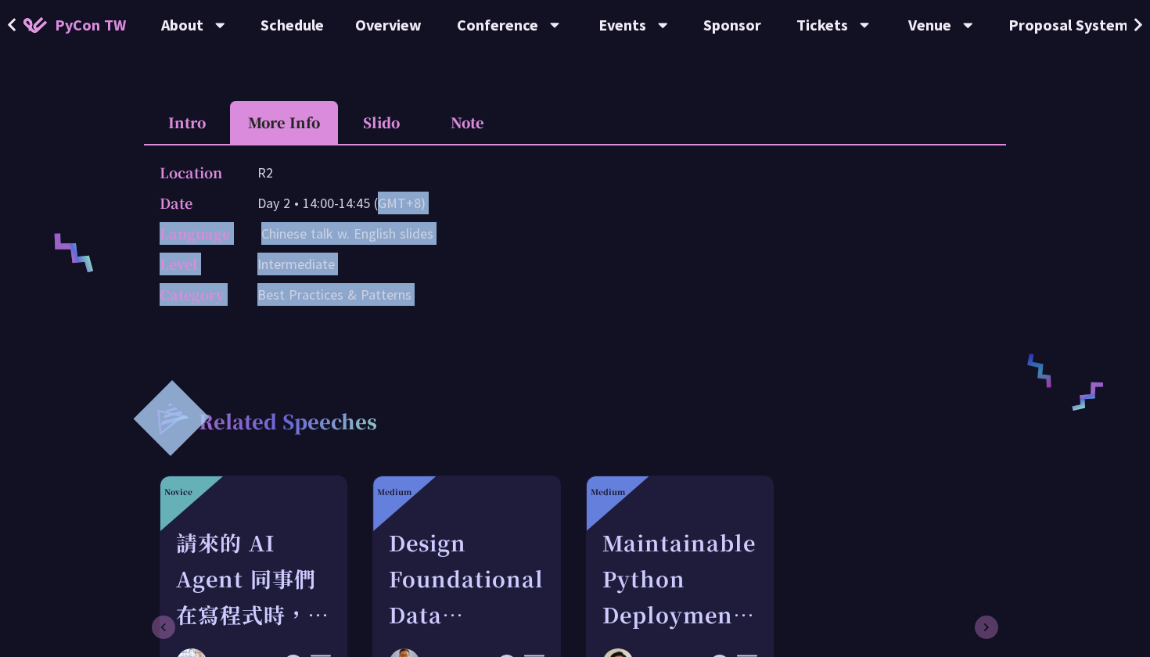
drag, startPoint x: 352, startPoint y: 189, endPoint x: 308, endPoint y: 286, distance: 106.8
click at [308, 286] on div "Location R2 Date Day 2 • 14:00-14:45 (GMT+8) Language Chinese talk w. English s…" at bounding box center [575, 236] width 862 height 185
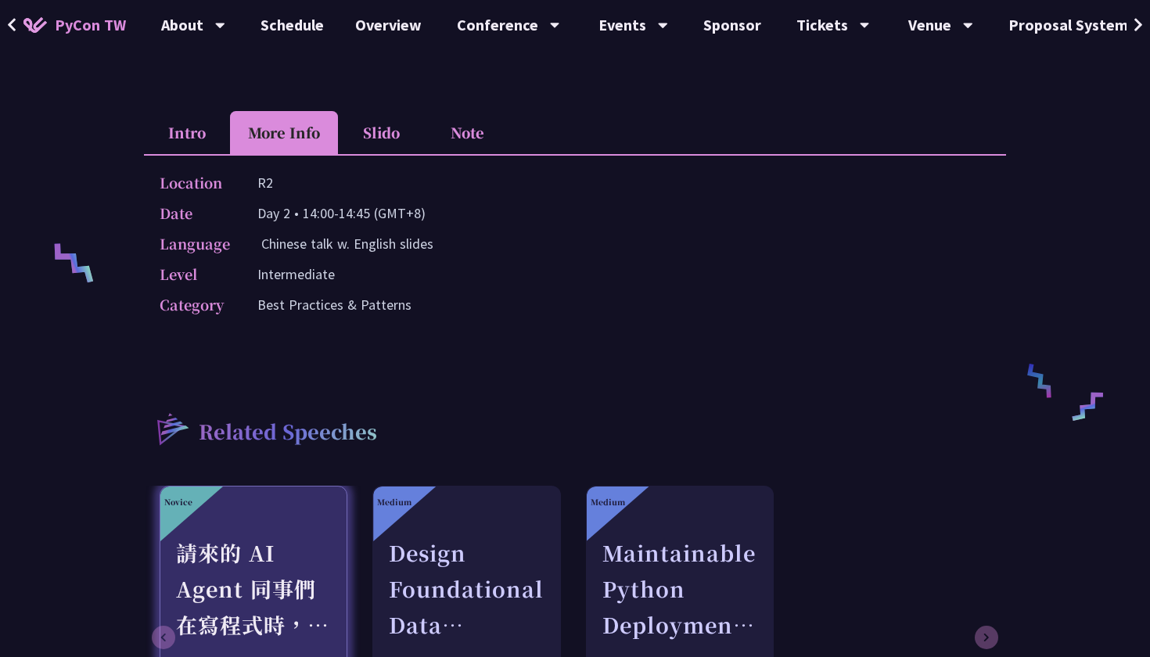
scroll to position [517, 0]
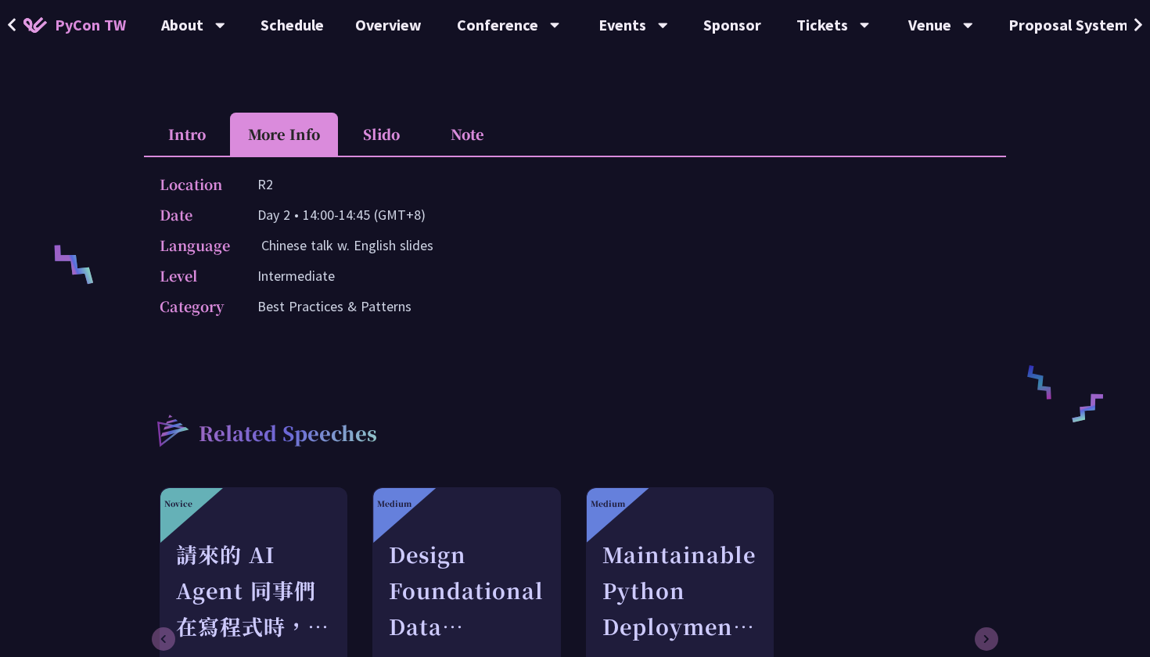
click at [207, 120] on li "Intro" at bounding box center [187, 134] width 86 height 43
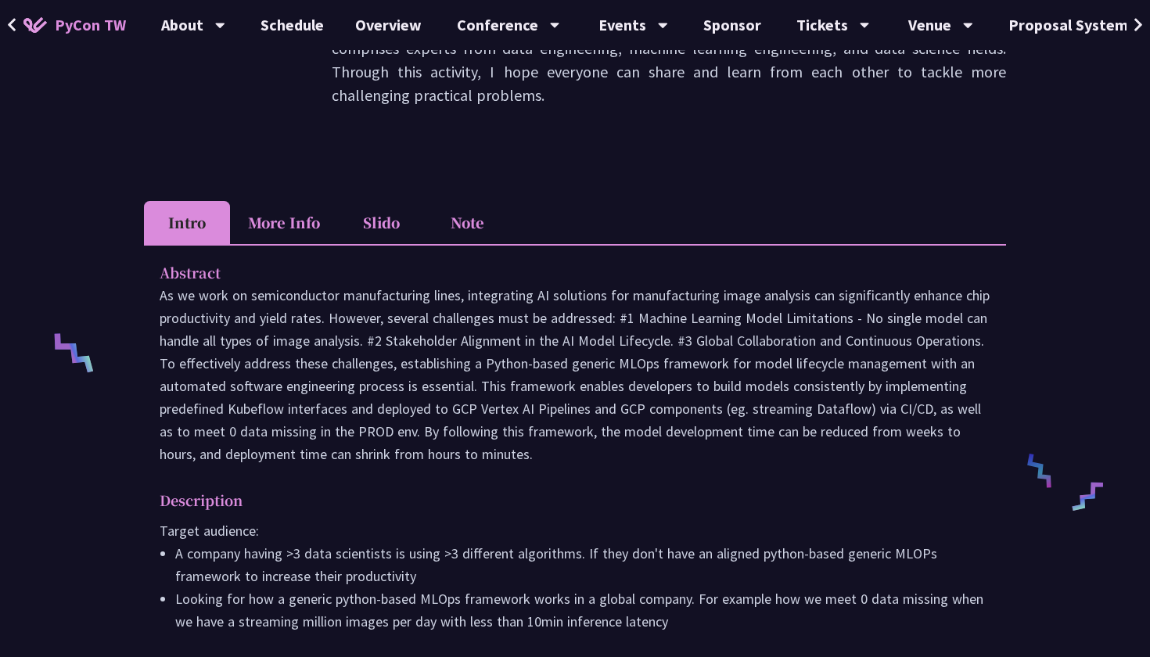
scroll to position [428, 0]
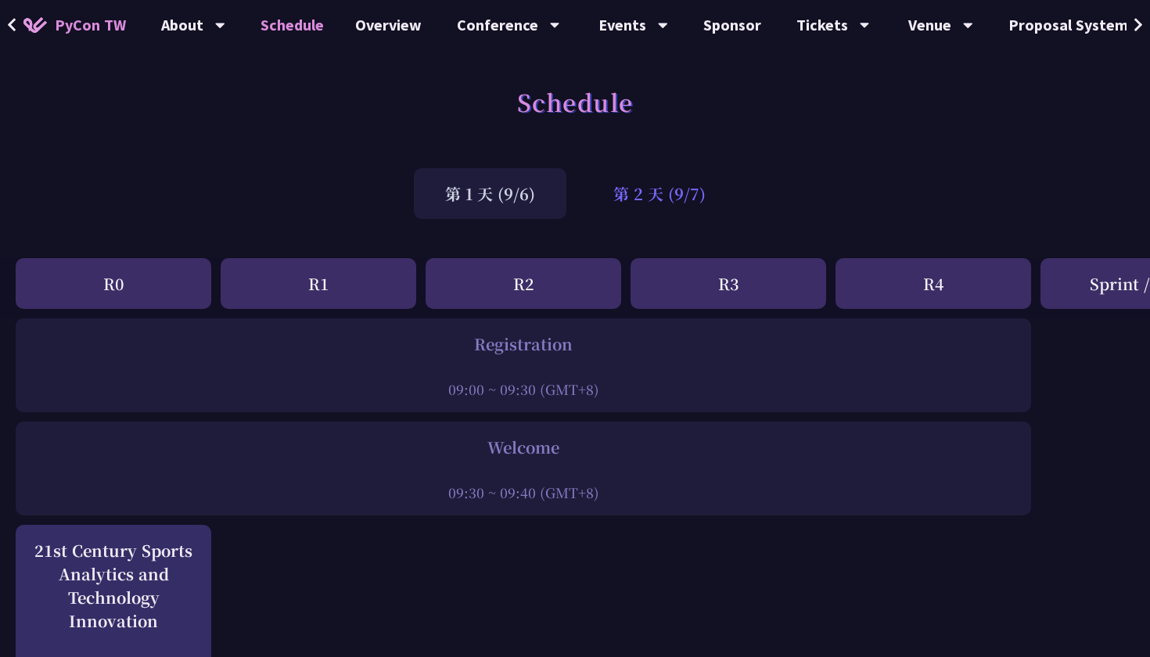
click at [671, 173] on div "第 2 天 (9/7)" at bounding box center [659, 193] width 155 height 51
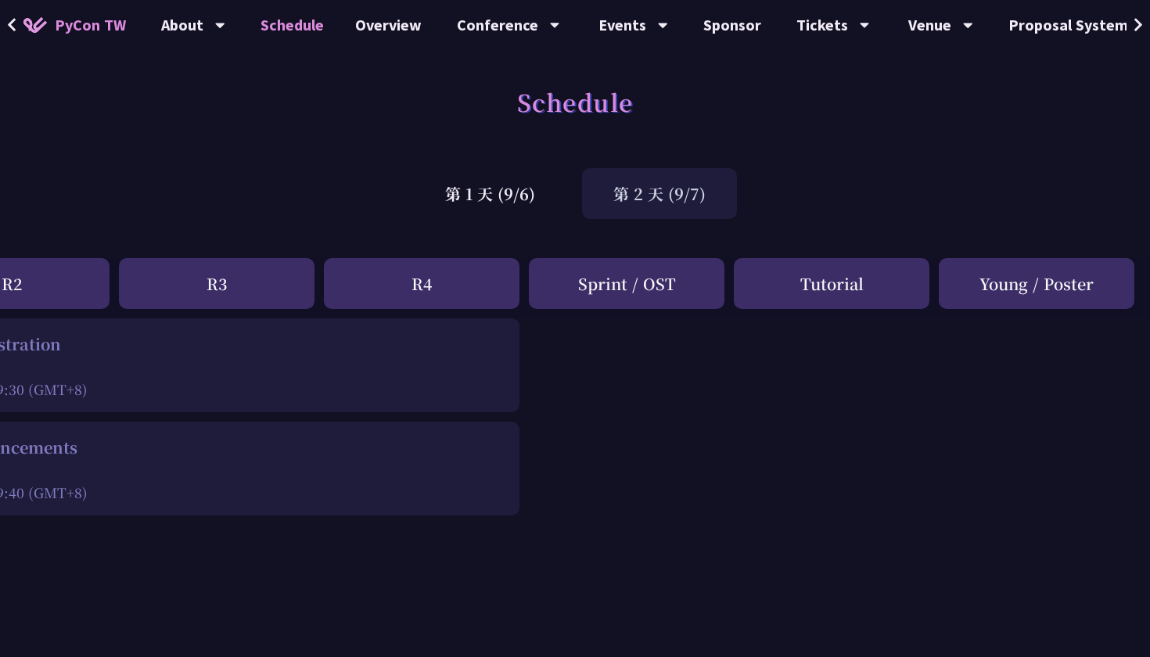
scroll to position [0, 512]
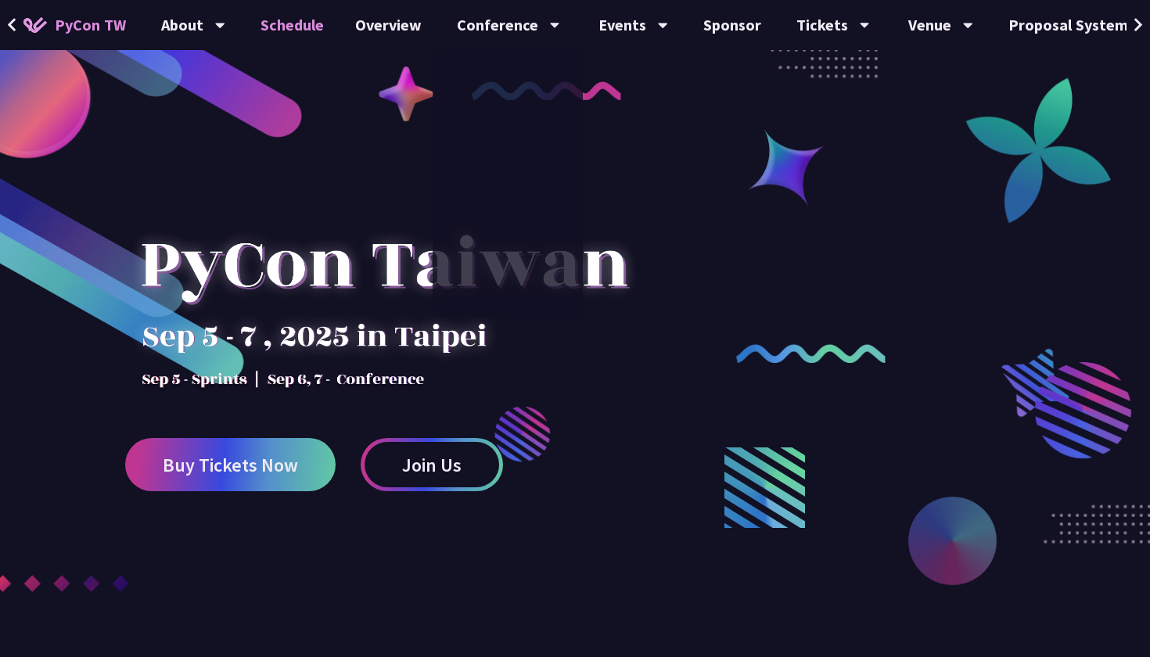
click at [281, 30] on link "Schedule" at bounding box center [292, 25] width 95 height 50
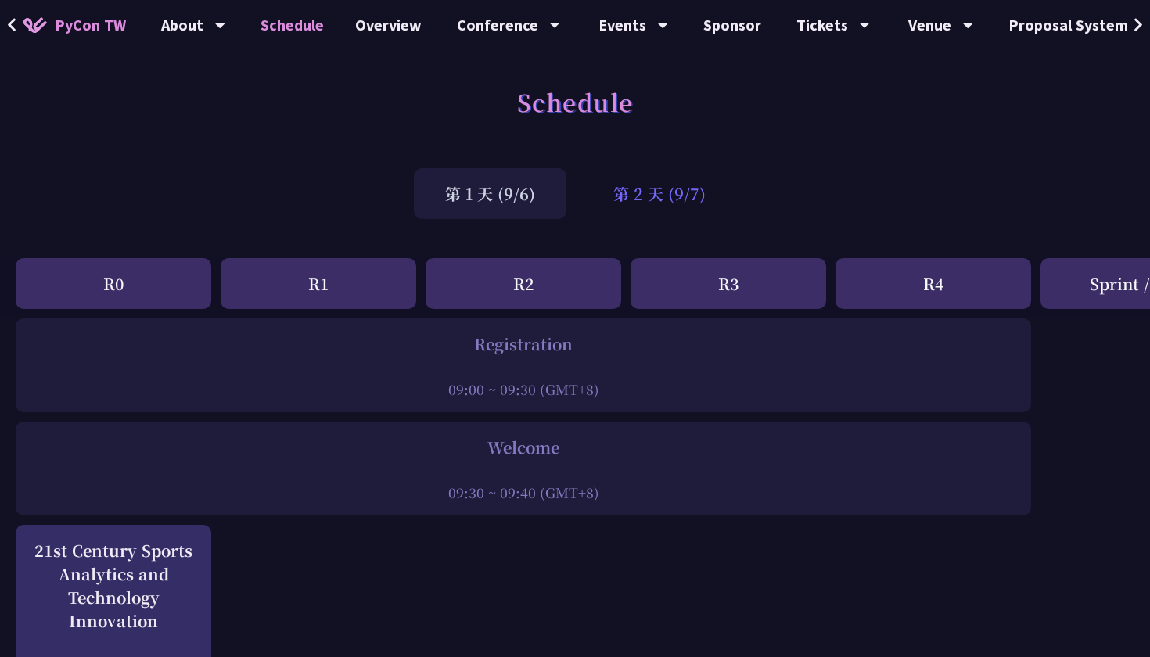
click at [619, 173] on div "第 2 天 (9/7)" at bounding box center [659, 193] width 155 height 51
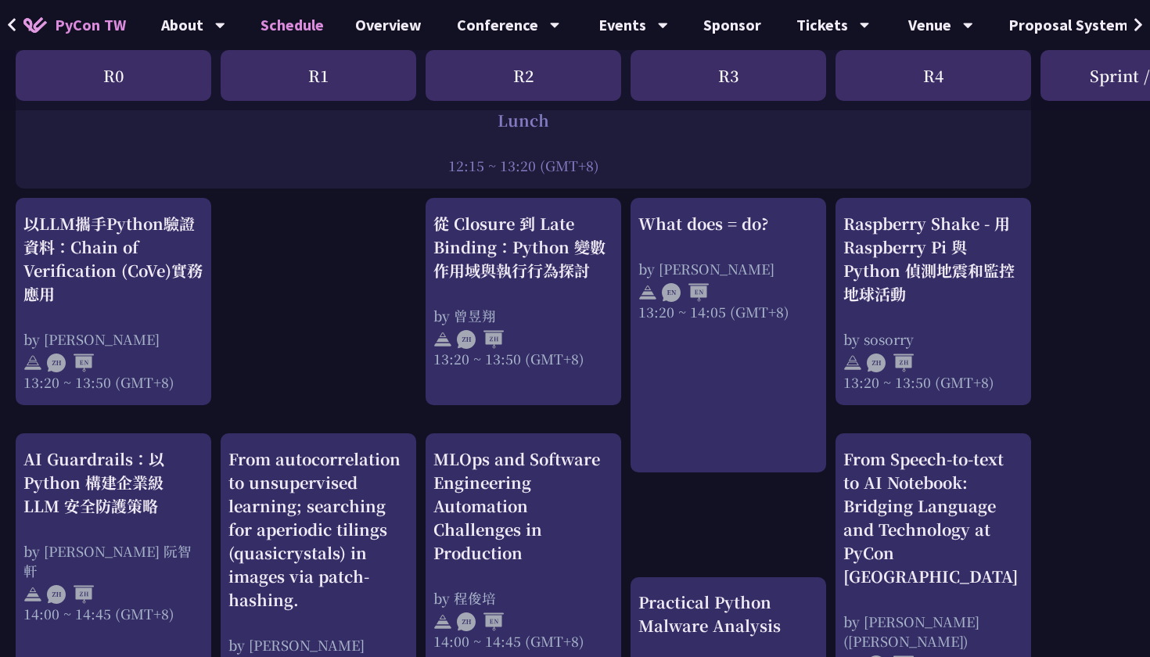
scroll to position [1291, 0]
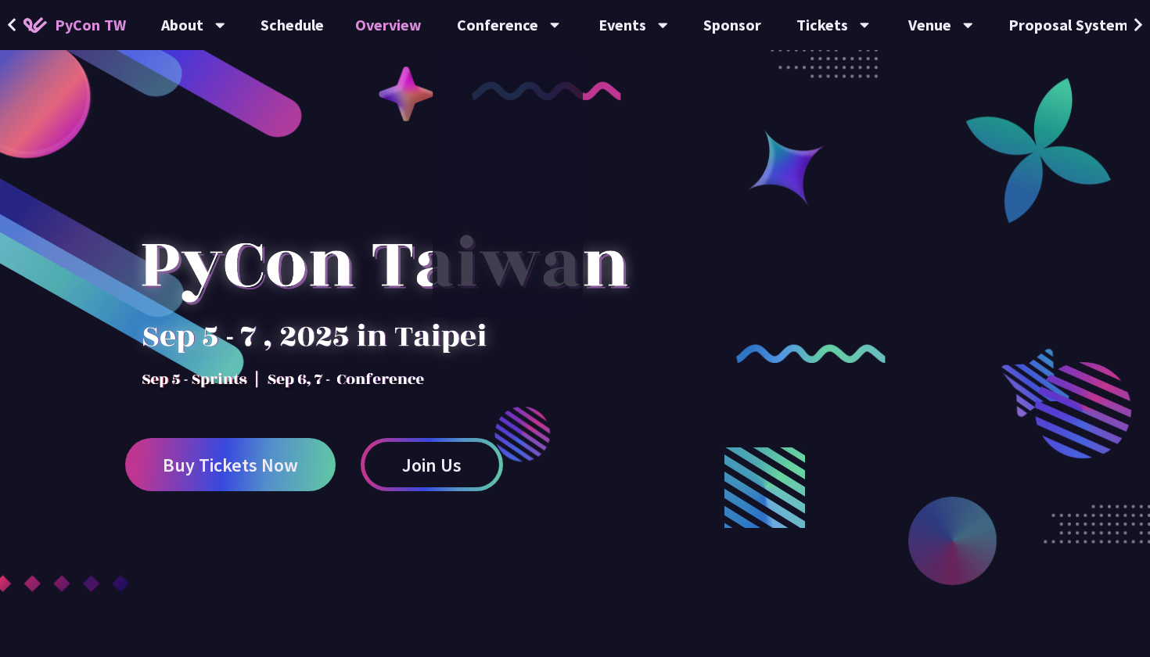
click at [391, 34] on link "Overview" at bounding box center [389, 25] width 98 height 50
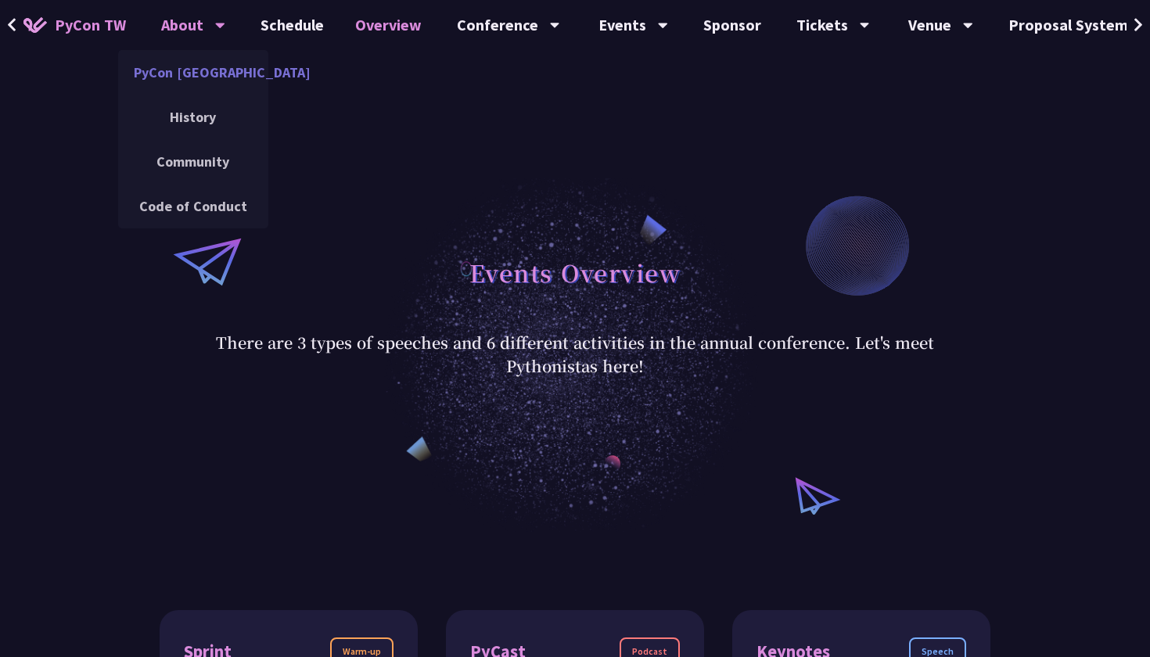
click at [189, 81] on link "PyCon [GEOGRAPHIC_DATA]" at bounding box center [193, 72] width 150 height 37
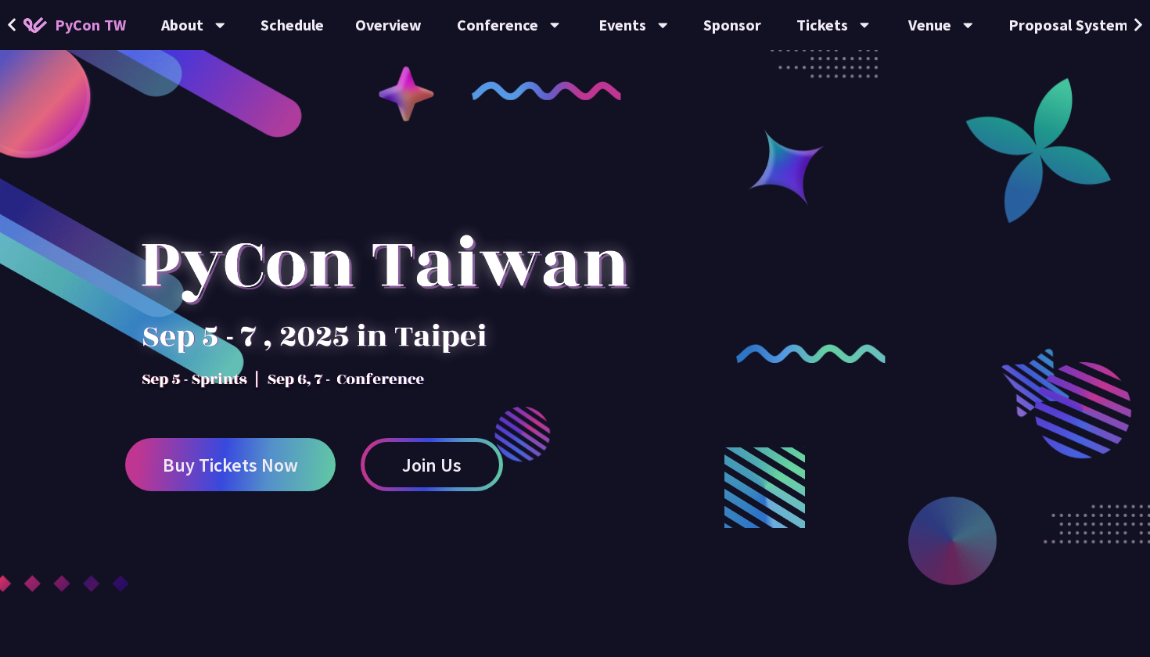
click at [68, 31] on span "PyCon TW" at bounding box center [90, 24] width 71 height 23
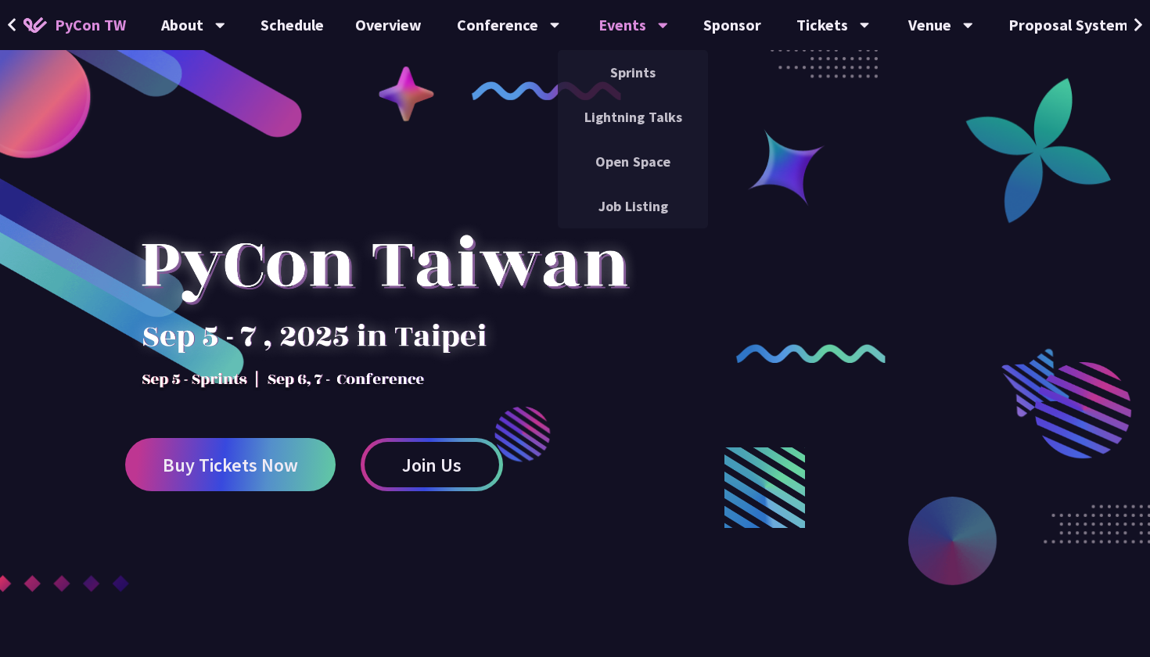
click at [592, 1] on div "Events Sprints Lightning Talks Open Space Job Listing" at bounding box center [633, 25] width 109 height 50
click at [599, 1] on div "Events" at bounding box center [634, 25] width 70 height 50
